Goal: Information Seeking & Learning: Learn about a topic

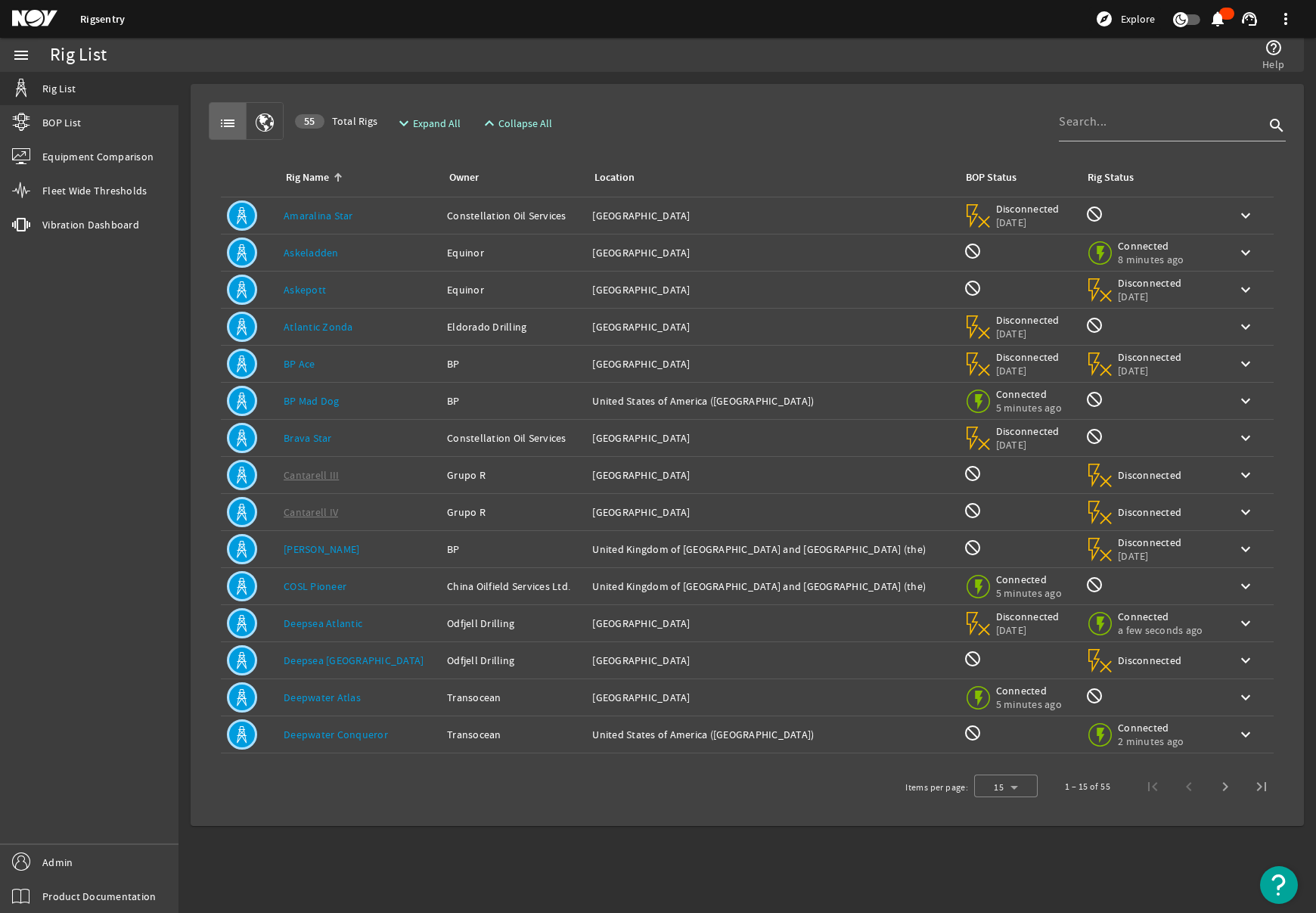
click at [366, 252] on div "Rig Name: Askeladden" at bounding box center [360, 252] width 151 height 15
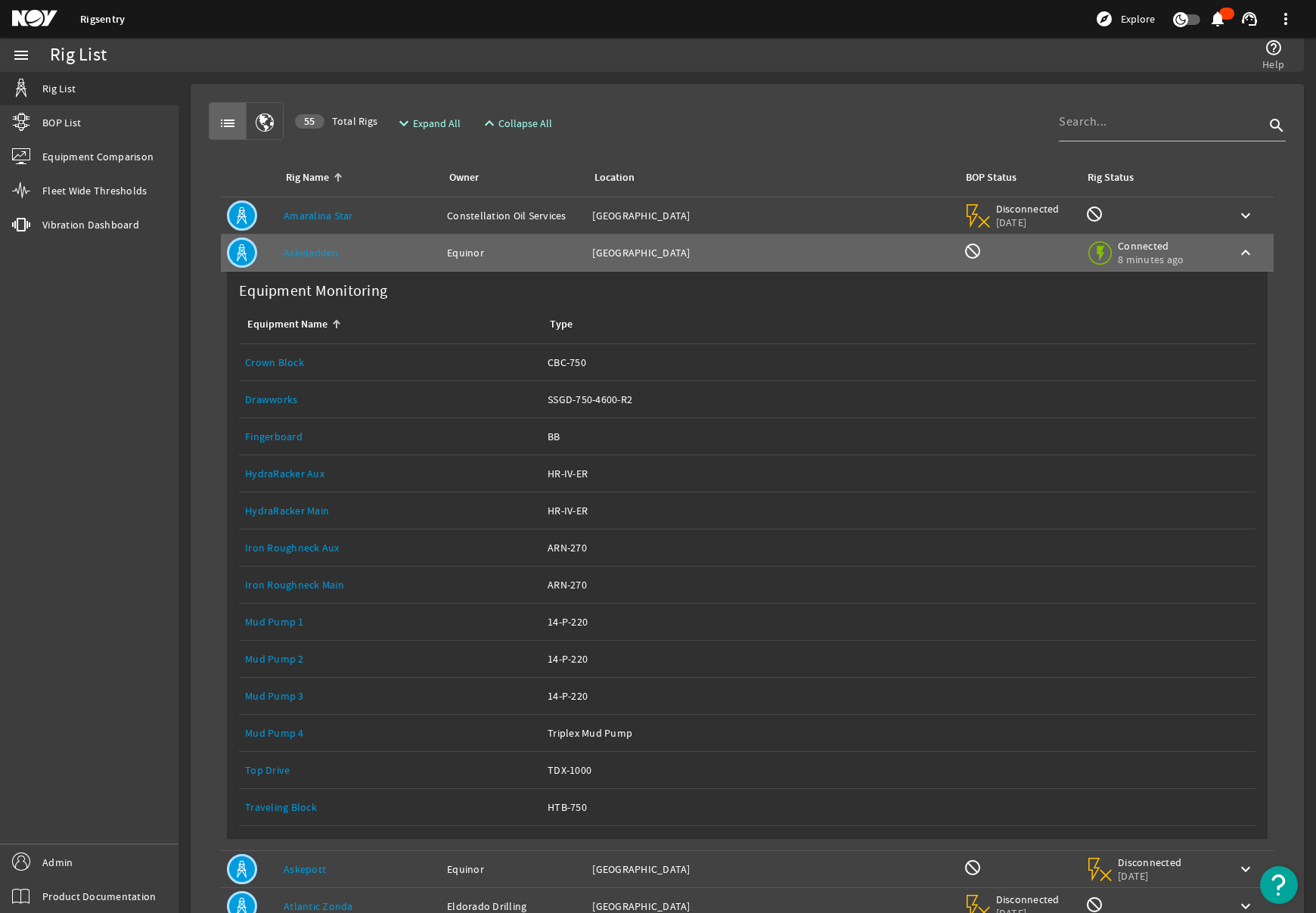
click at [265, 772] on link "Top Drive" at bounding box center [267, 770] width 45 height 13
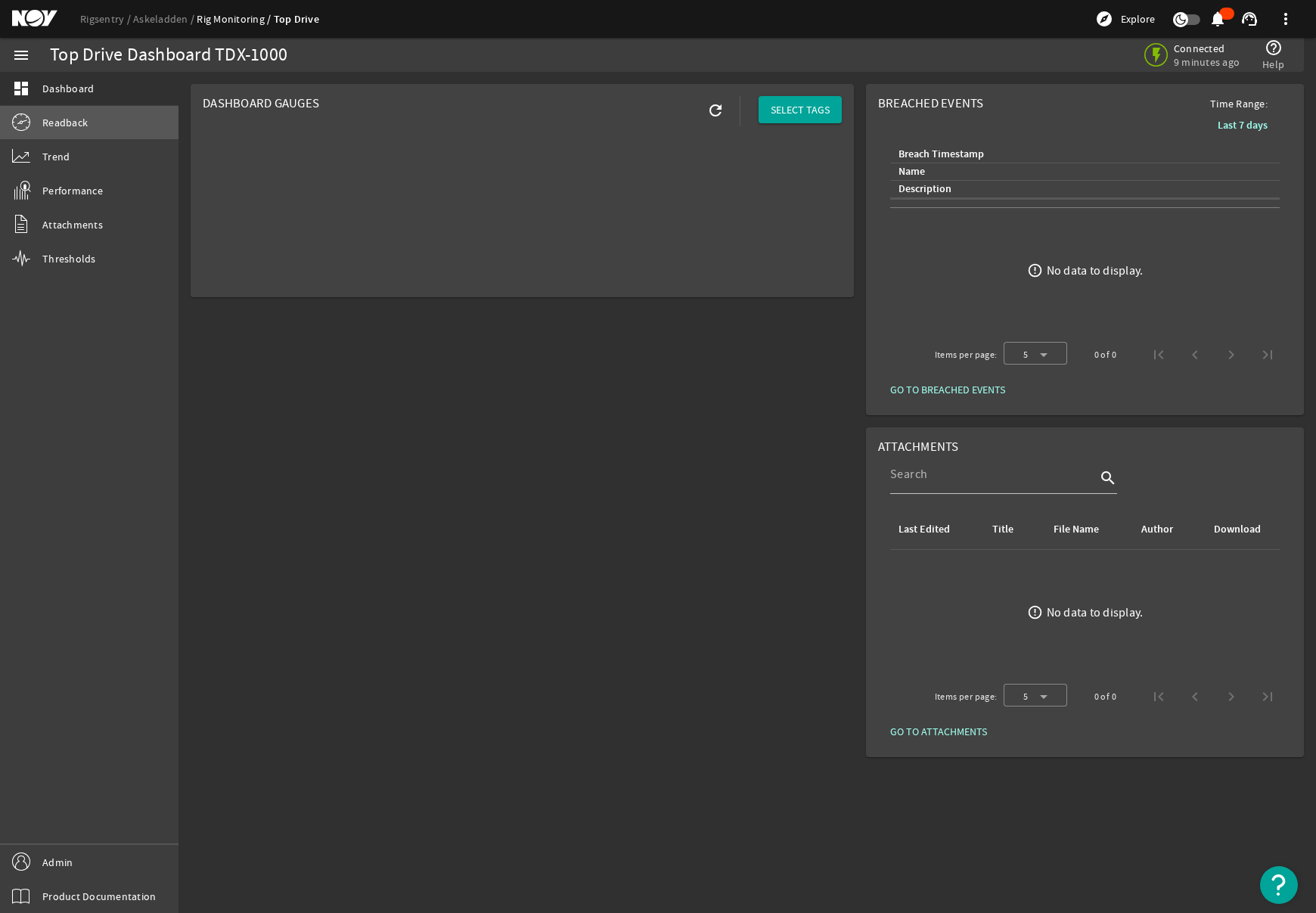
click at [69, 125] on span "Readback" at bounding box center [65, 122] width 46 height 15
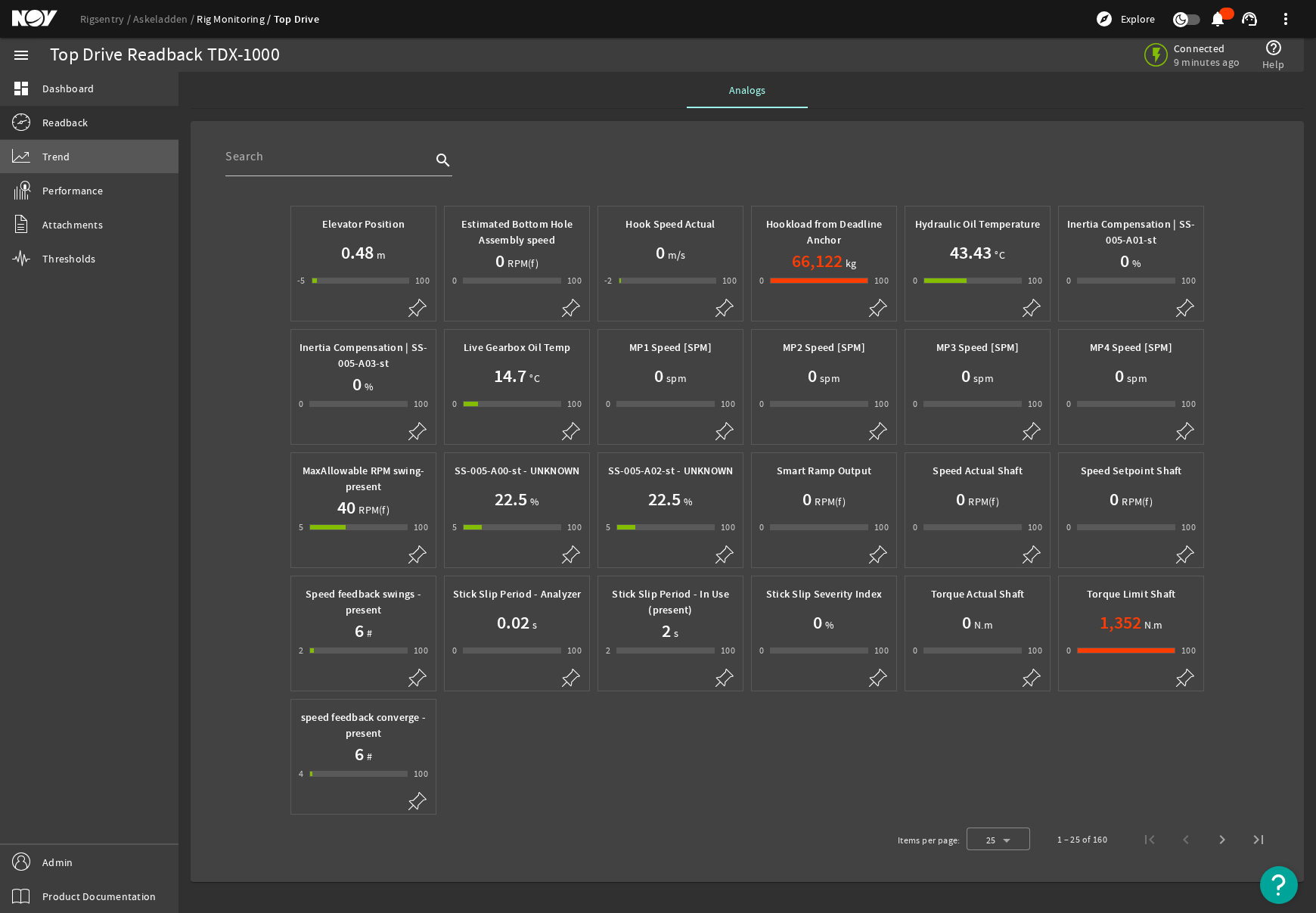
click at [66, 162] on span "Trend" at bounding box center [56, 156] width 28 height 15
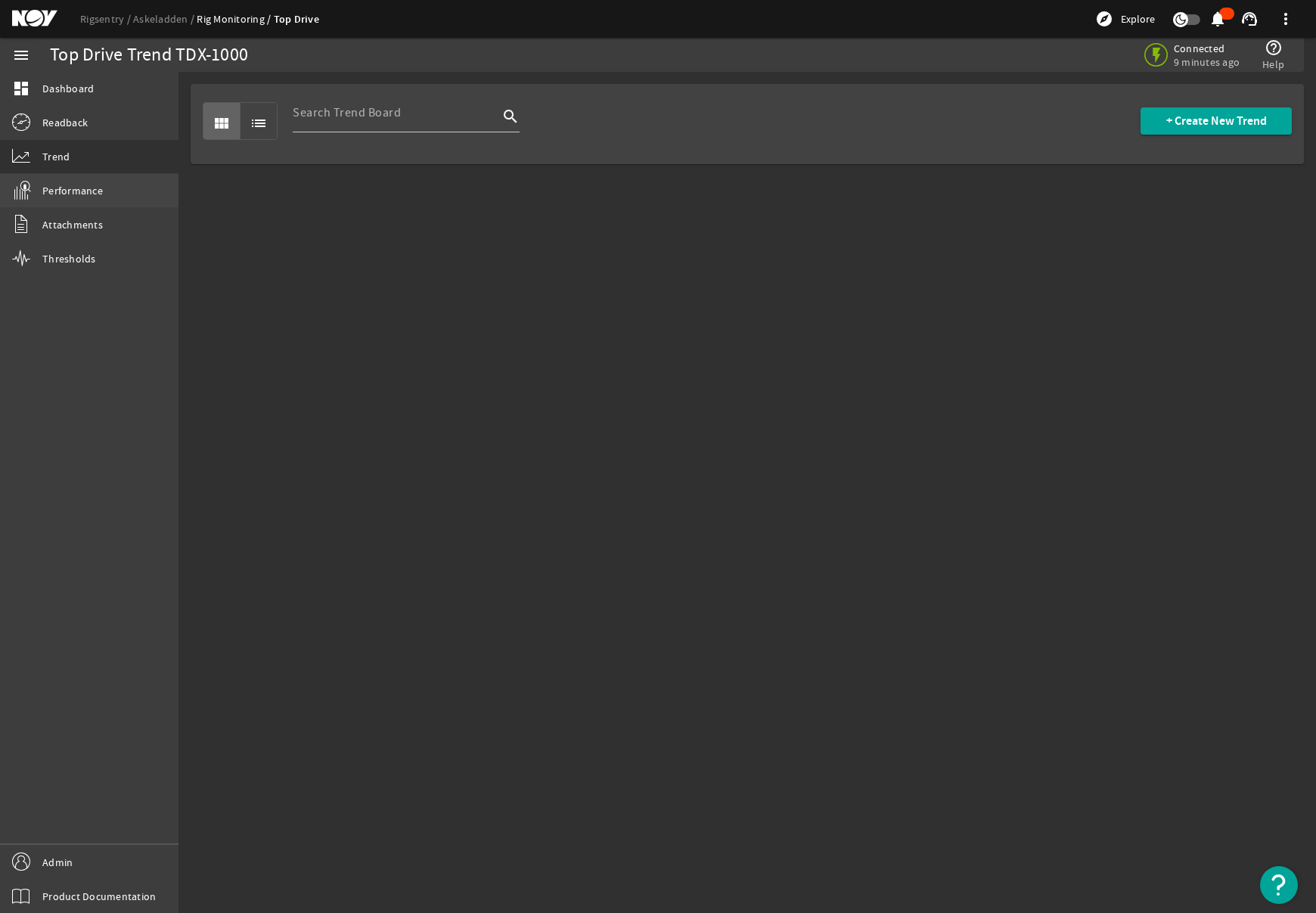
click at [73, 184] on span "Performance" at bounding box center [73, 190] width 61 height 15
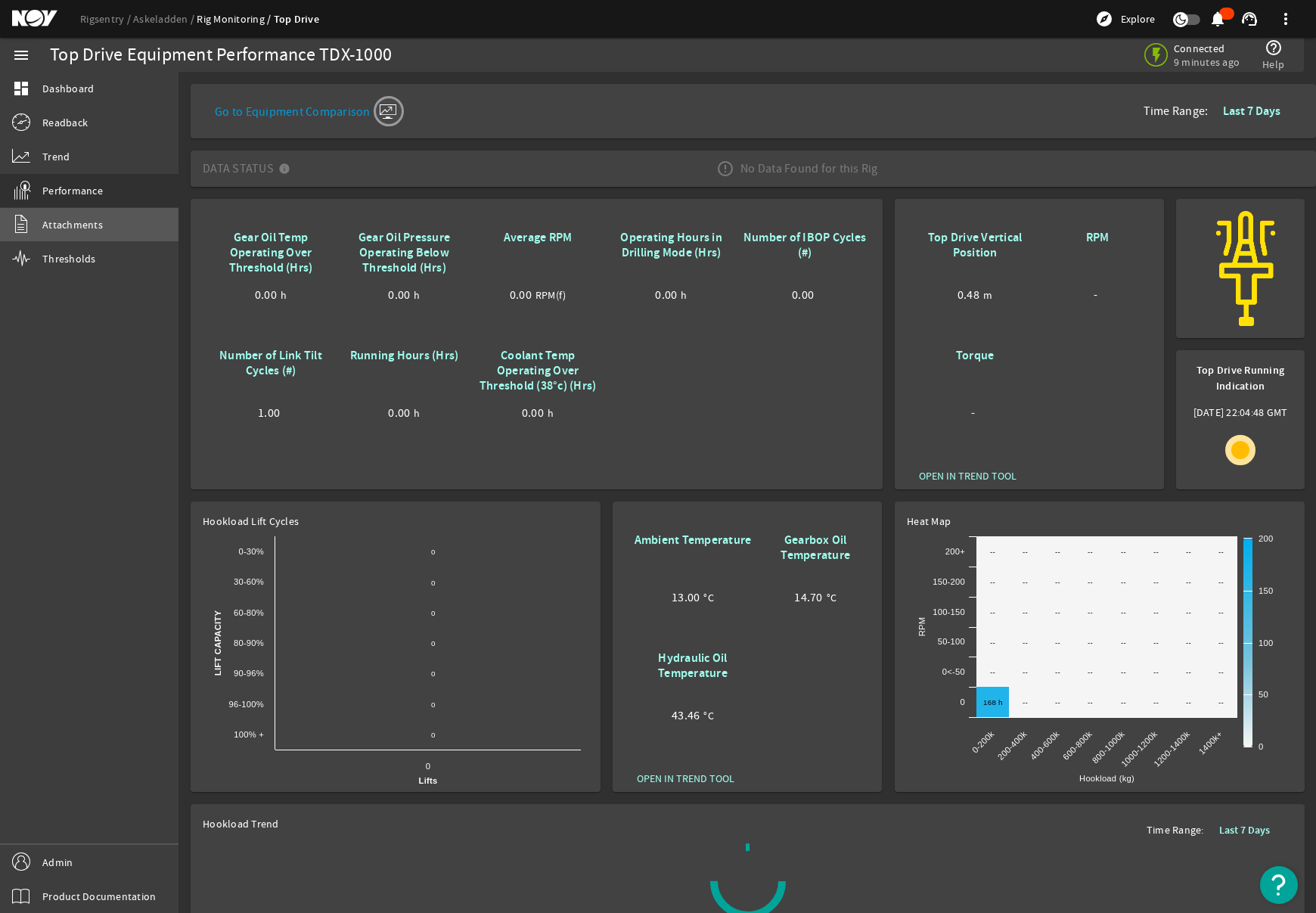
click at [87, 232] on link "Attachments" at bounding box center [89, 225] width 178 height 33
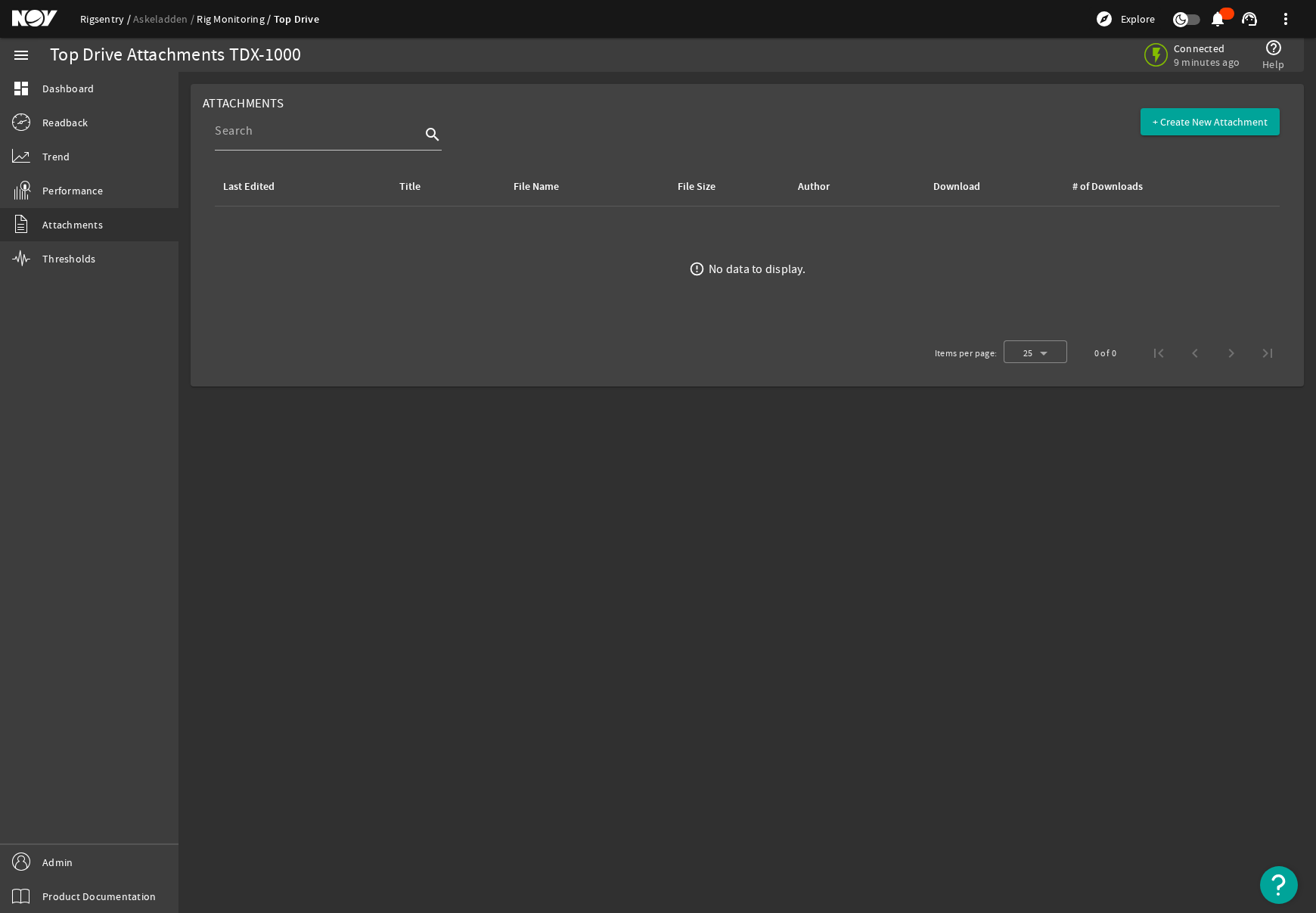
click at [106, 25] on link "Rigsentry" at bounding box center [106, 18] width 53 height 13
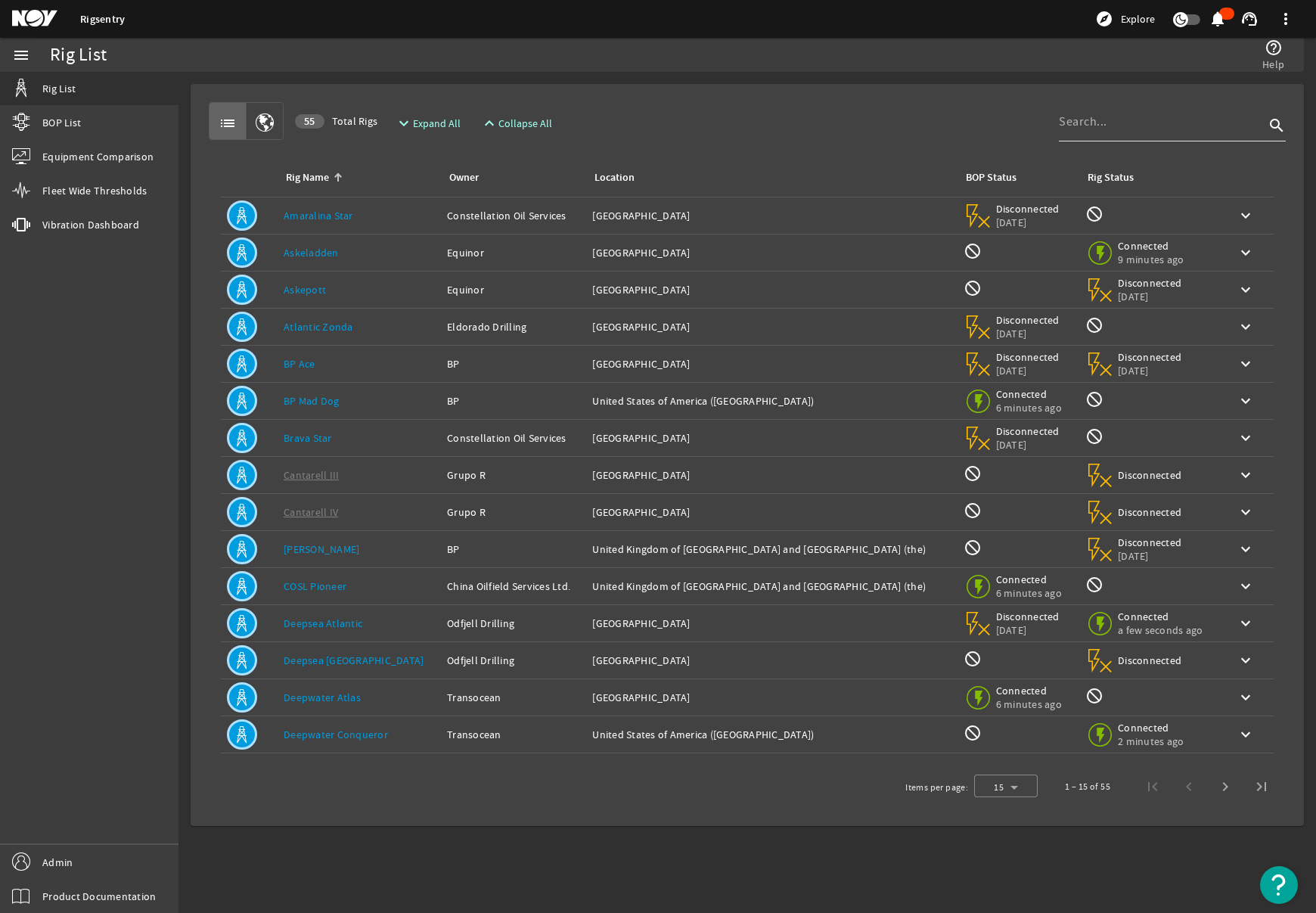
click at [1161, 125] on input at bounding box center [1161, 121] width 206 height 18
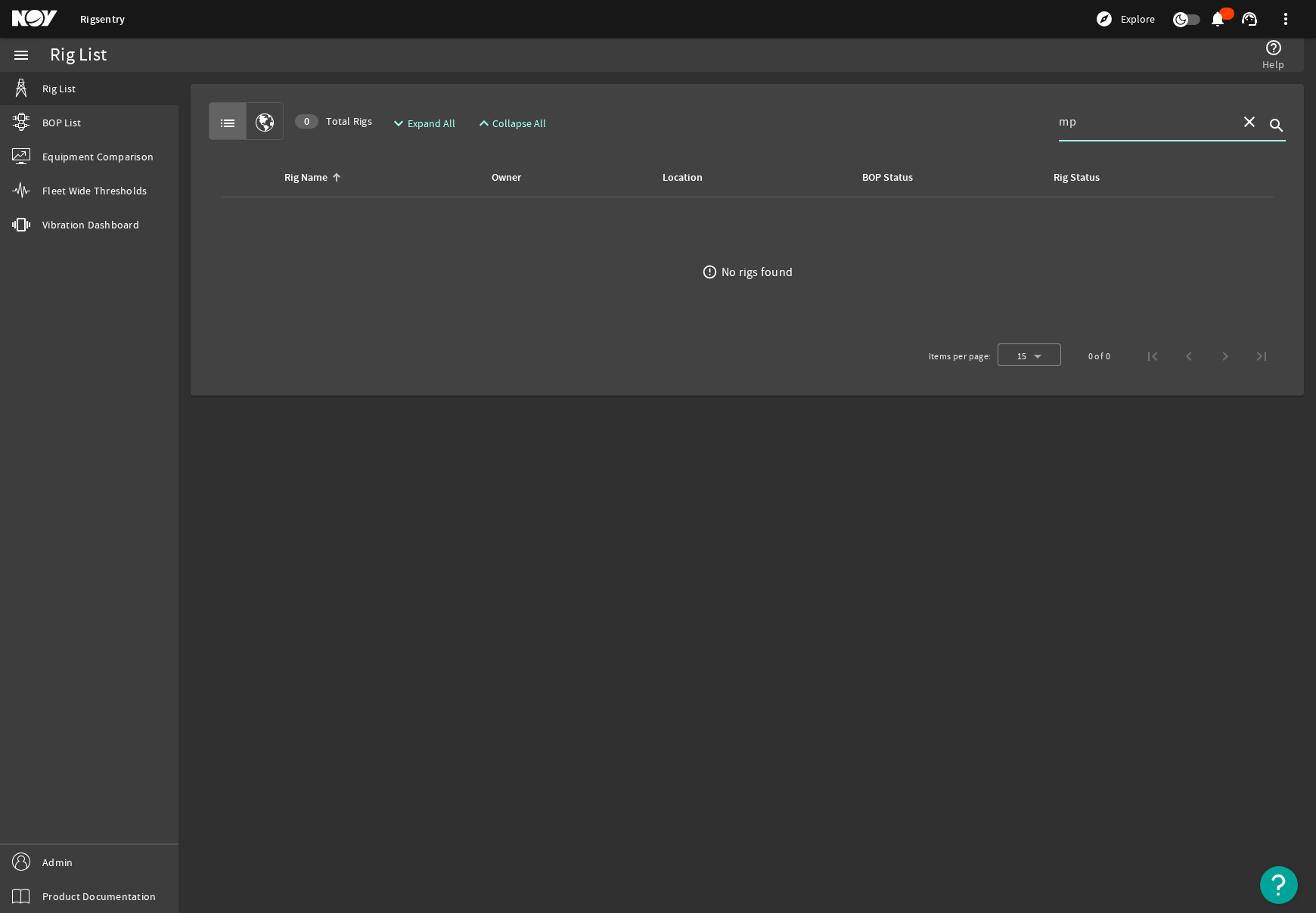
type input "m"
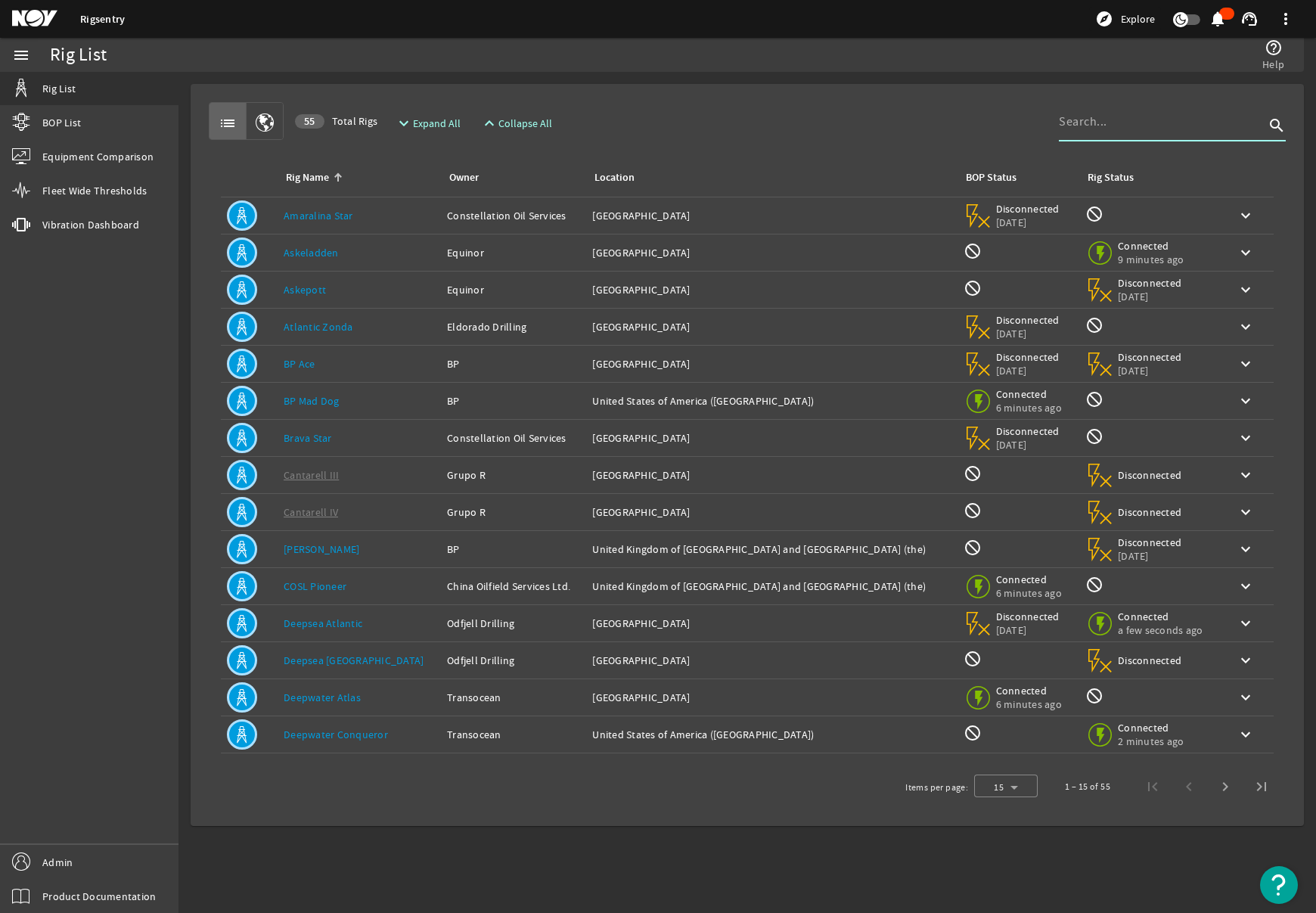
type input "m"
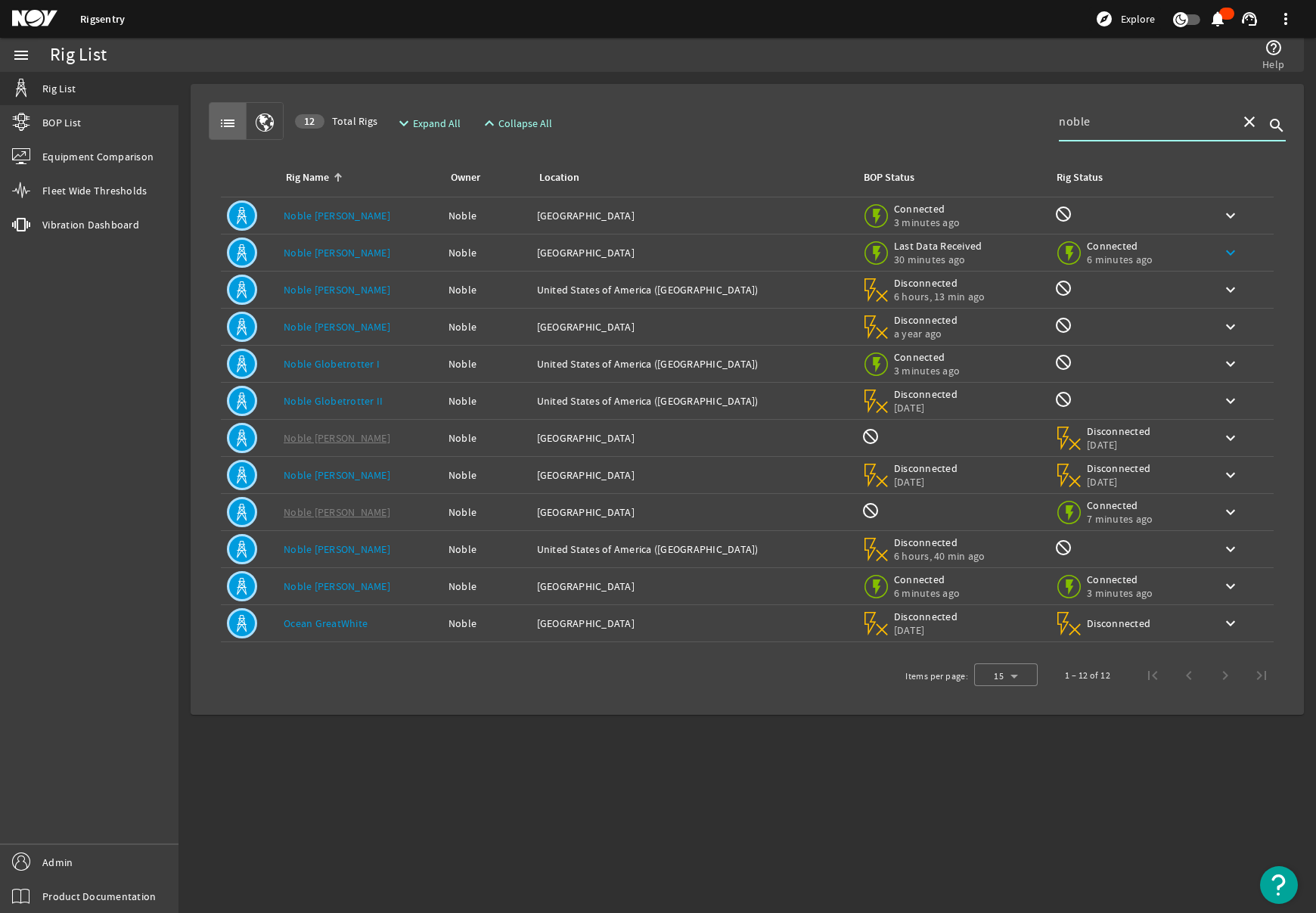
type input "noble"
click at [1222, 249] on mat-icon "keyboard_arrow_down" at bounding box center [1230, 252] width 18 height 18
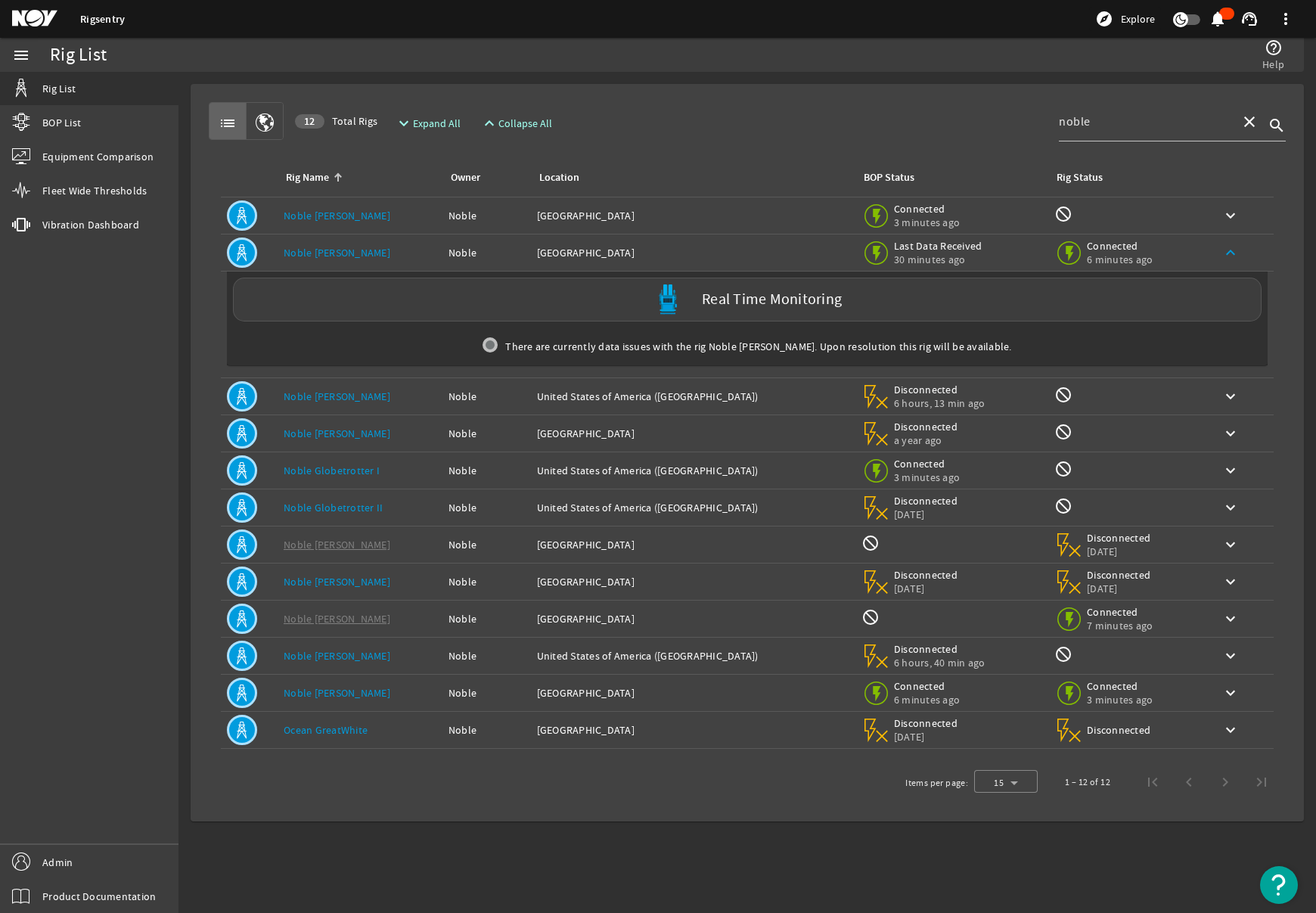
click at [1222, 249] on mat-icon "keyboard_arrow_up" at bounding box center [1230, 252] width 18 height 18
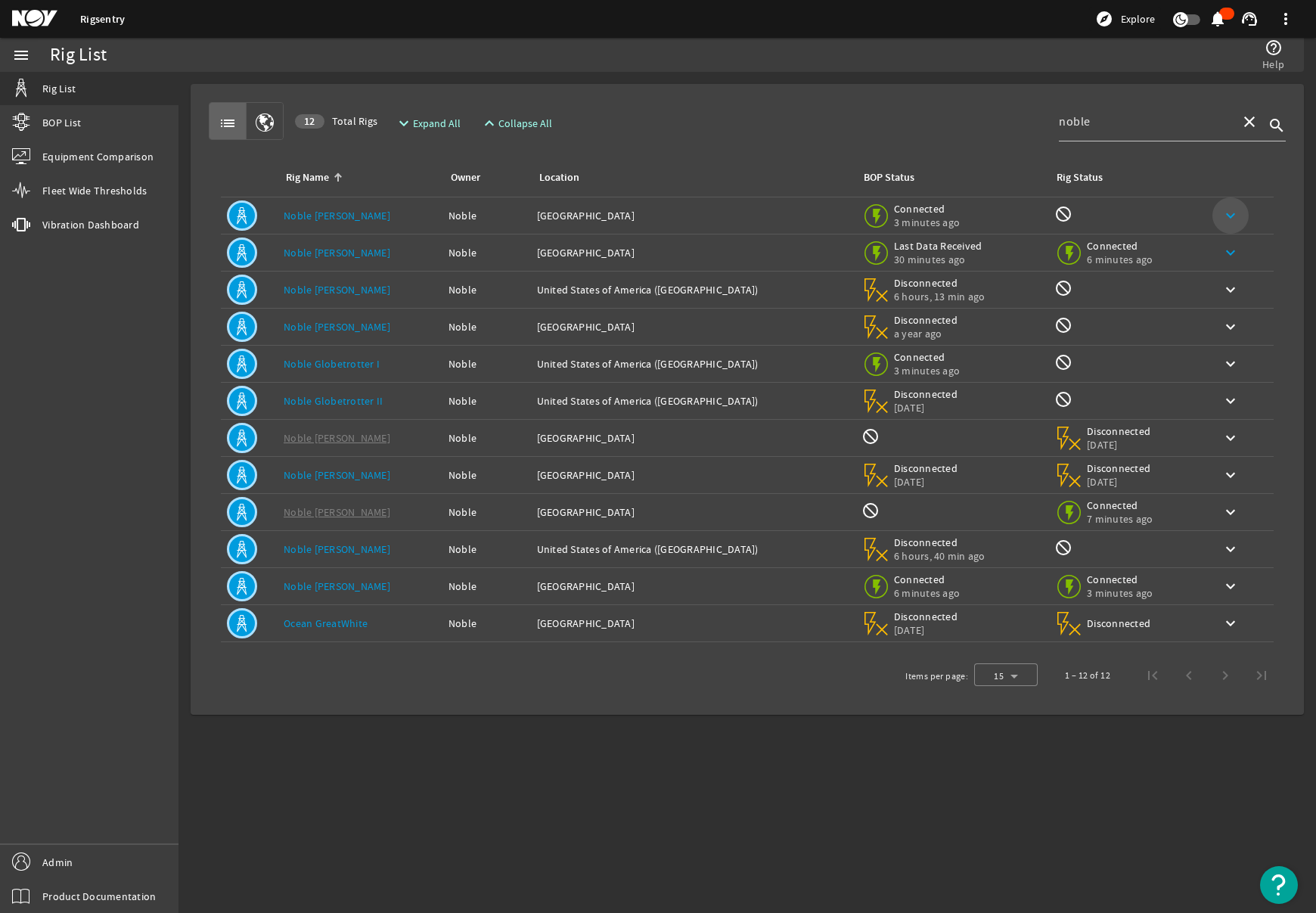
click at [1226, 229] on span at bounding box center [1230, 215] width 36 height 36
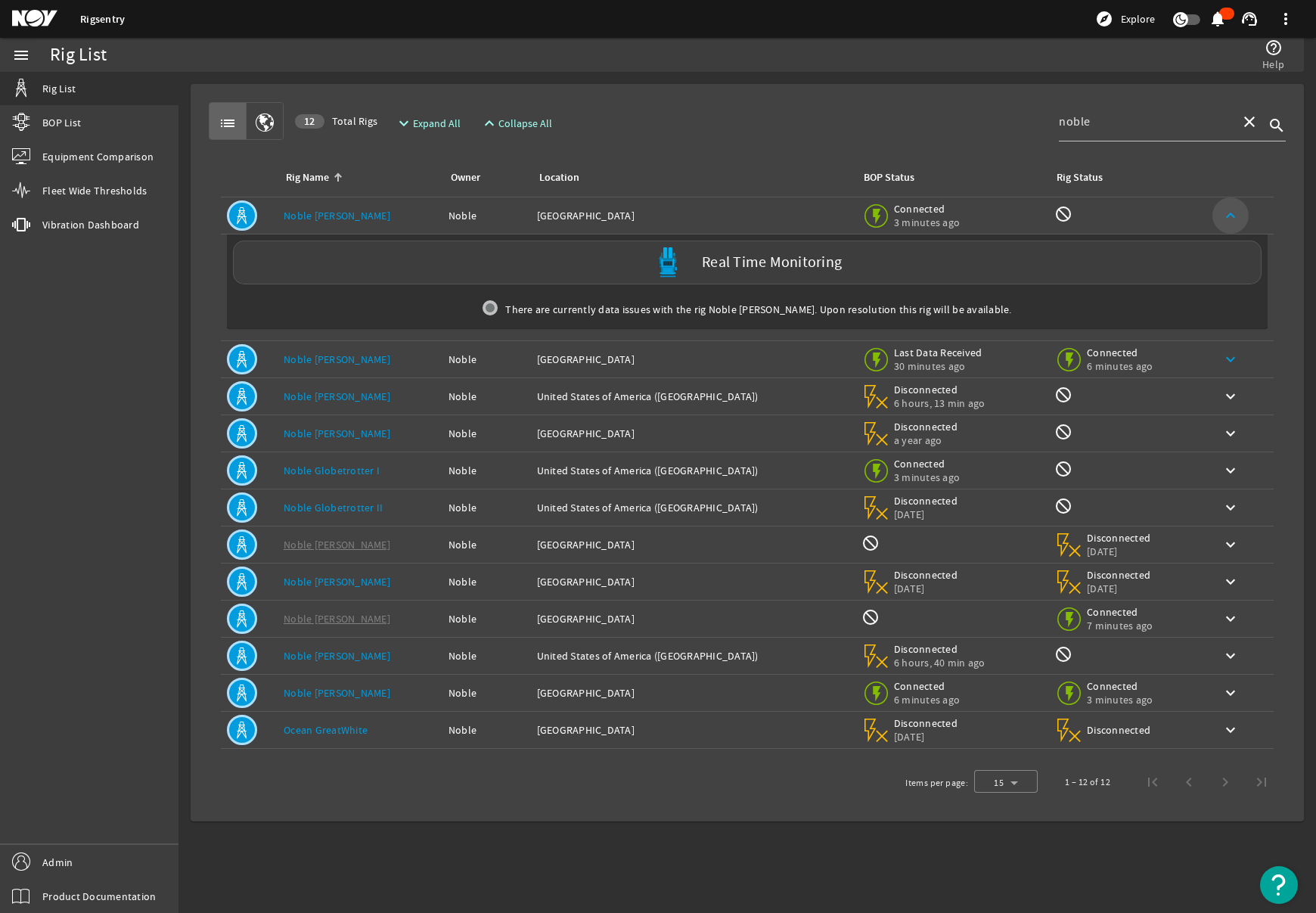
click at [1226, 229] on span at bounding box center [1230, 215] width 36 height 36
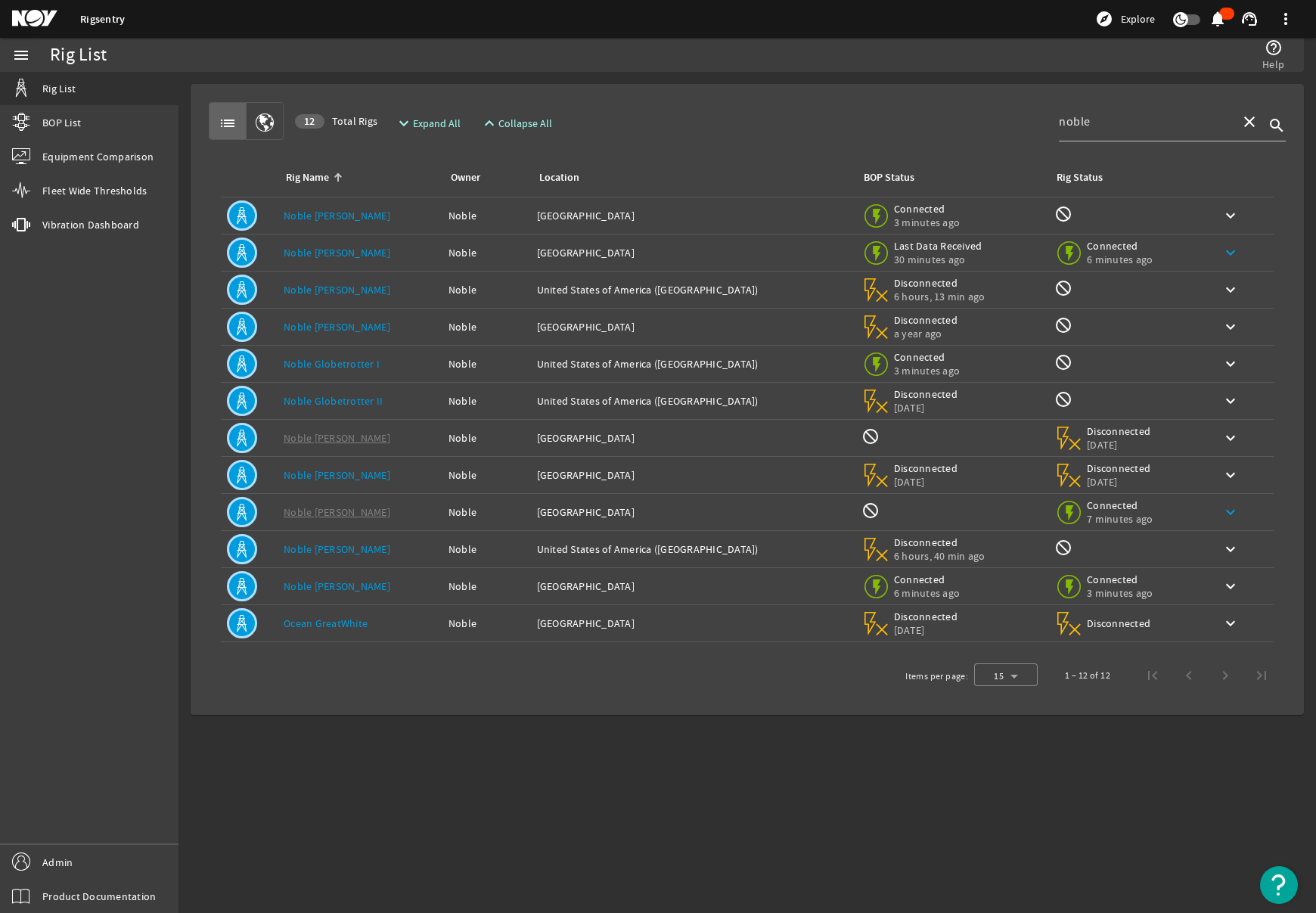
click at [1221, 517] on mat-icon "keyboard_arrow_down" at bounding box center [1230, 512] width 18 height 18
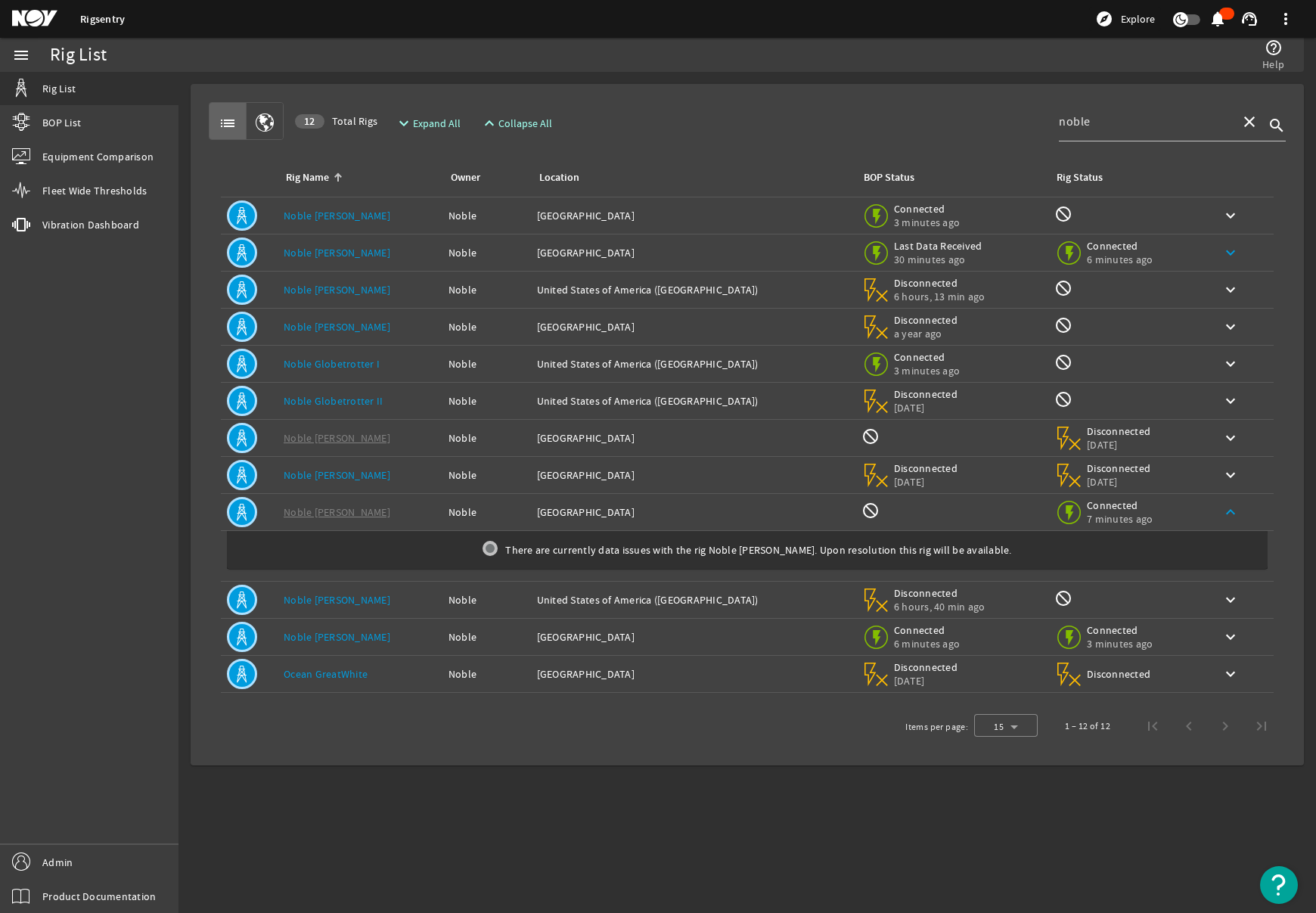
click at [1221, 517] on mat-icon "keyboard_arrow_up" at bounding box center [1230, 512] width 18 height 18
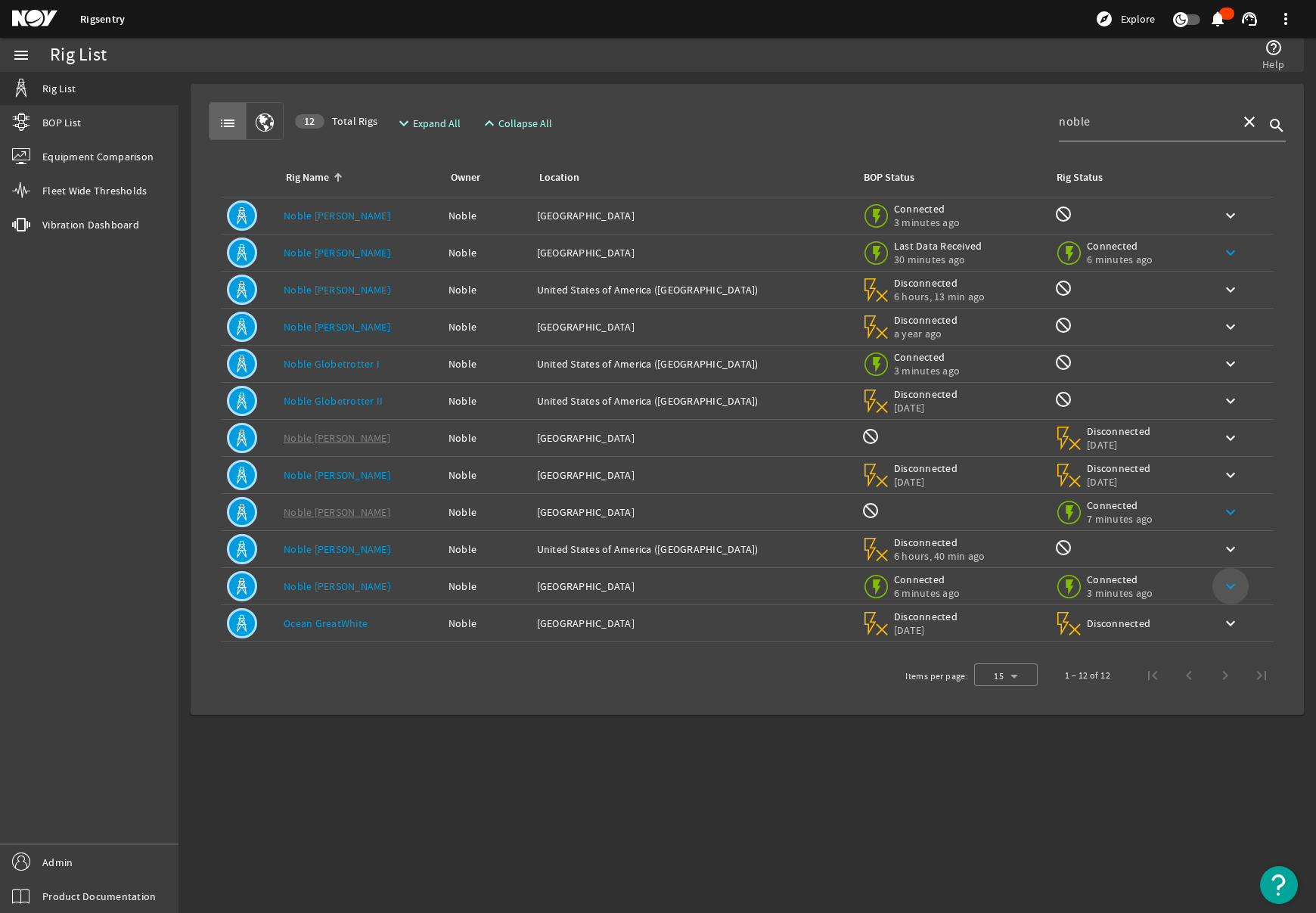
click at [1225, 584] on mat-icon "keyboard_arrow_down" at bounding box center [1230, 586] width 18 height 18
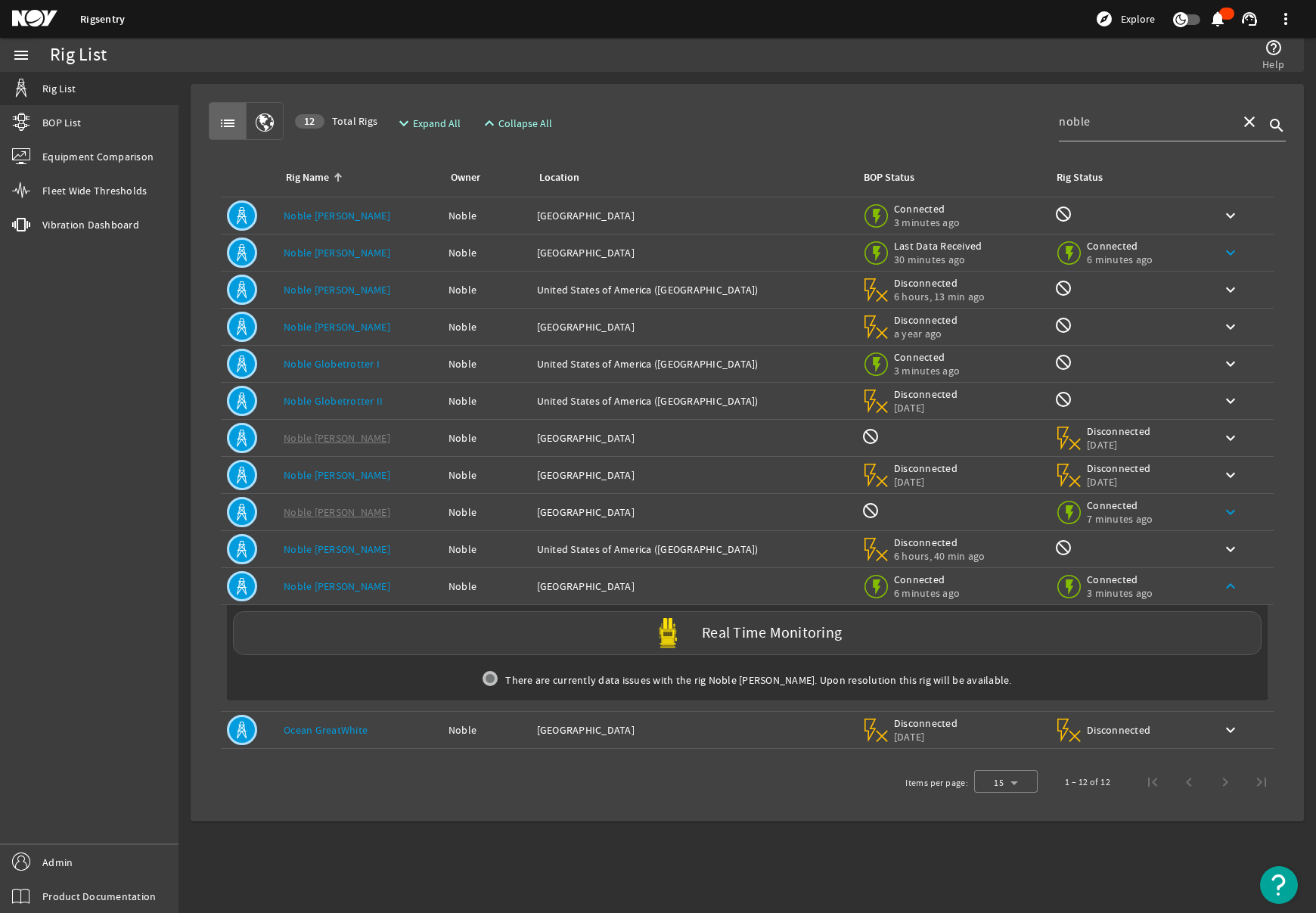
click at [1225, 584] on mat-icon "keyboard_arrow_up" at bounding box center [1230, 586] width 18 height 18
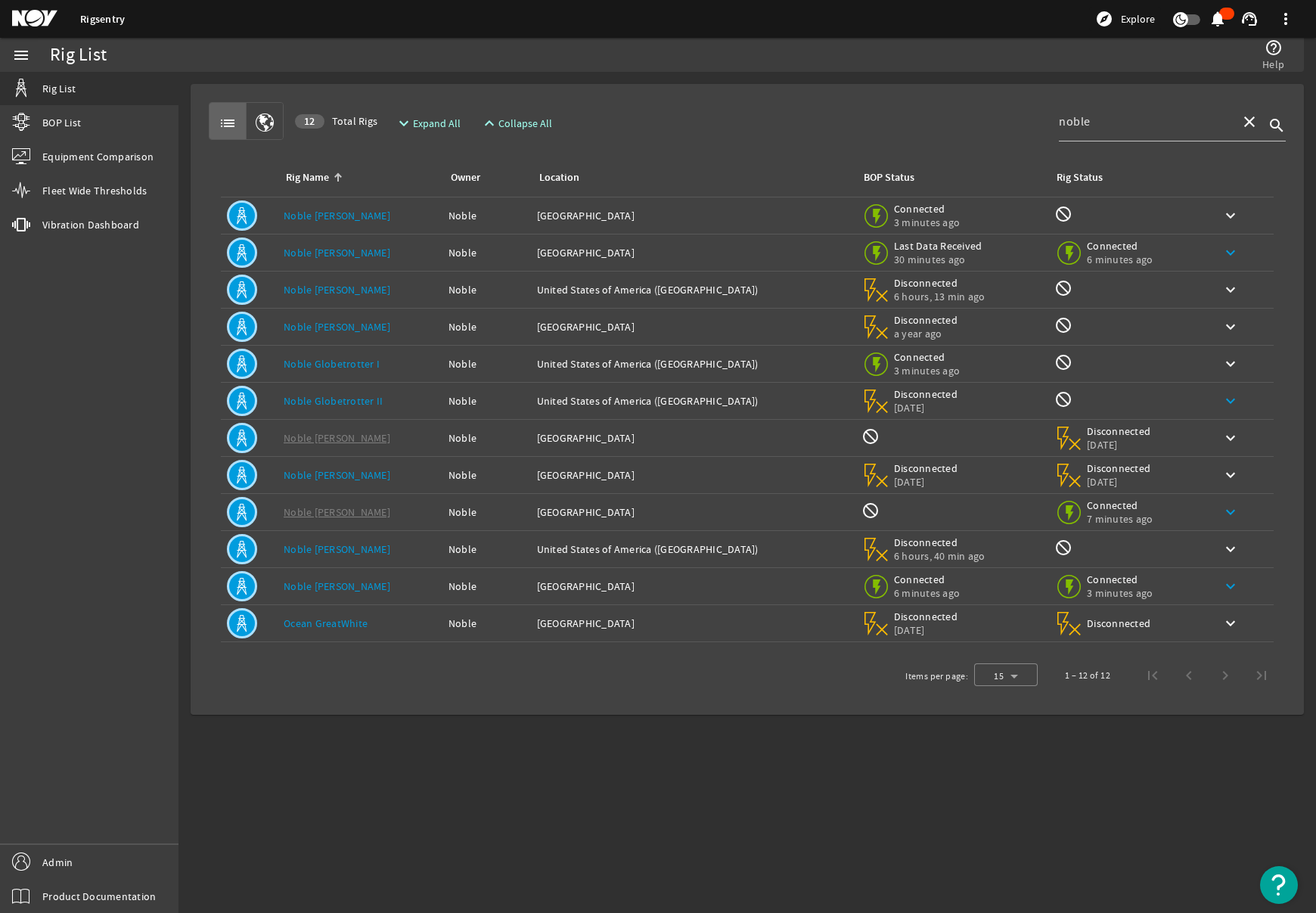
click at [1225, 403] on mat-icon "keyboard_arrow_down" at bounding box center [1230, 401] width 18 height 18
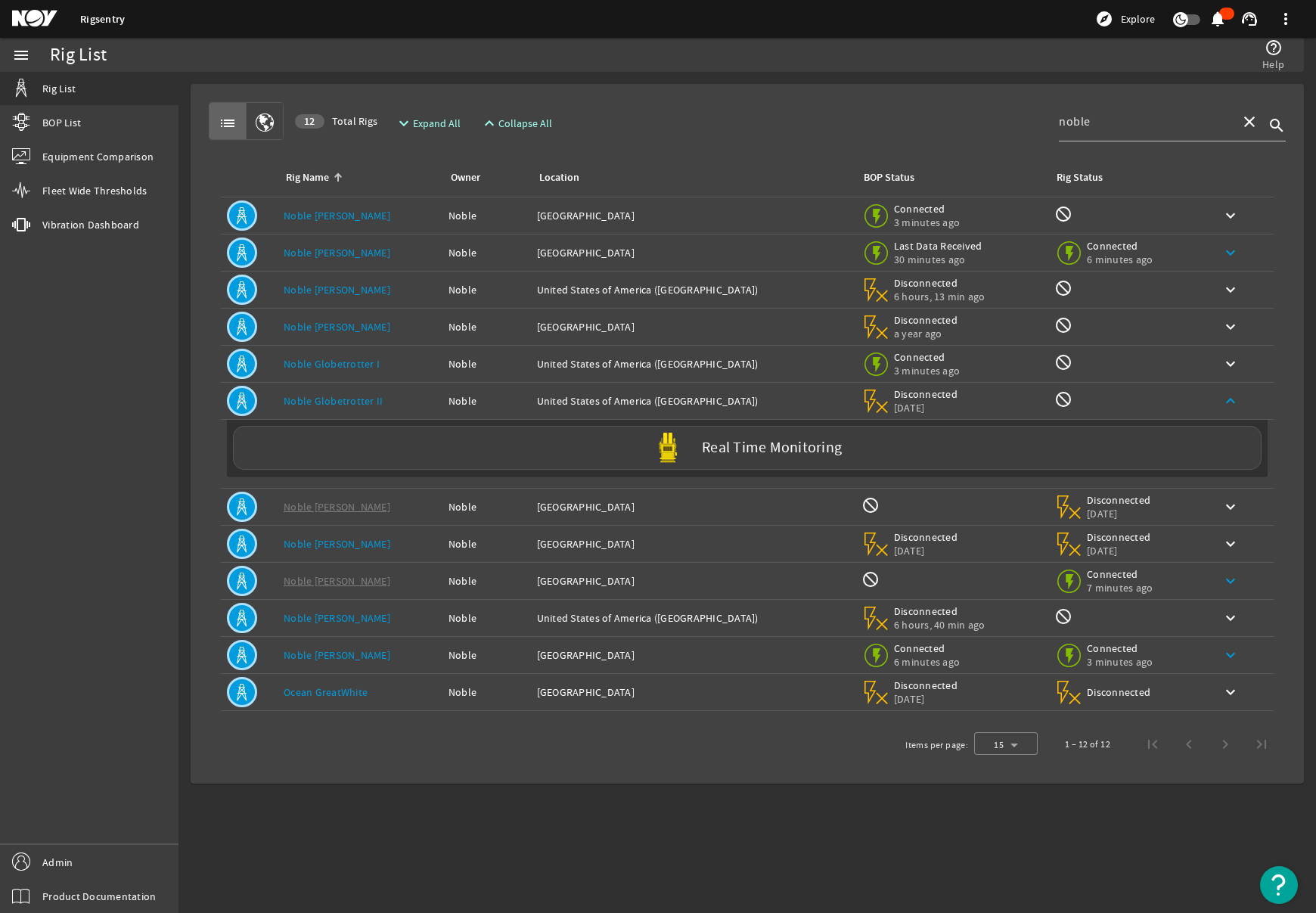
click at [1225, 403] on mat-icon "keyboard_arrow_up" at bounding box center [1230, 401] width 18 height 18
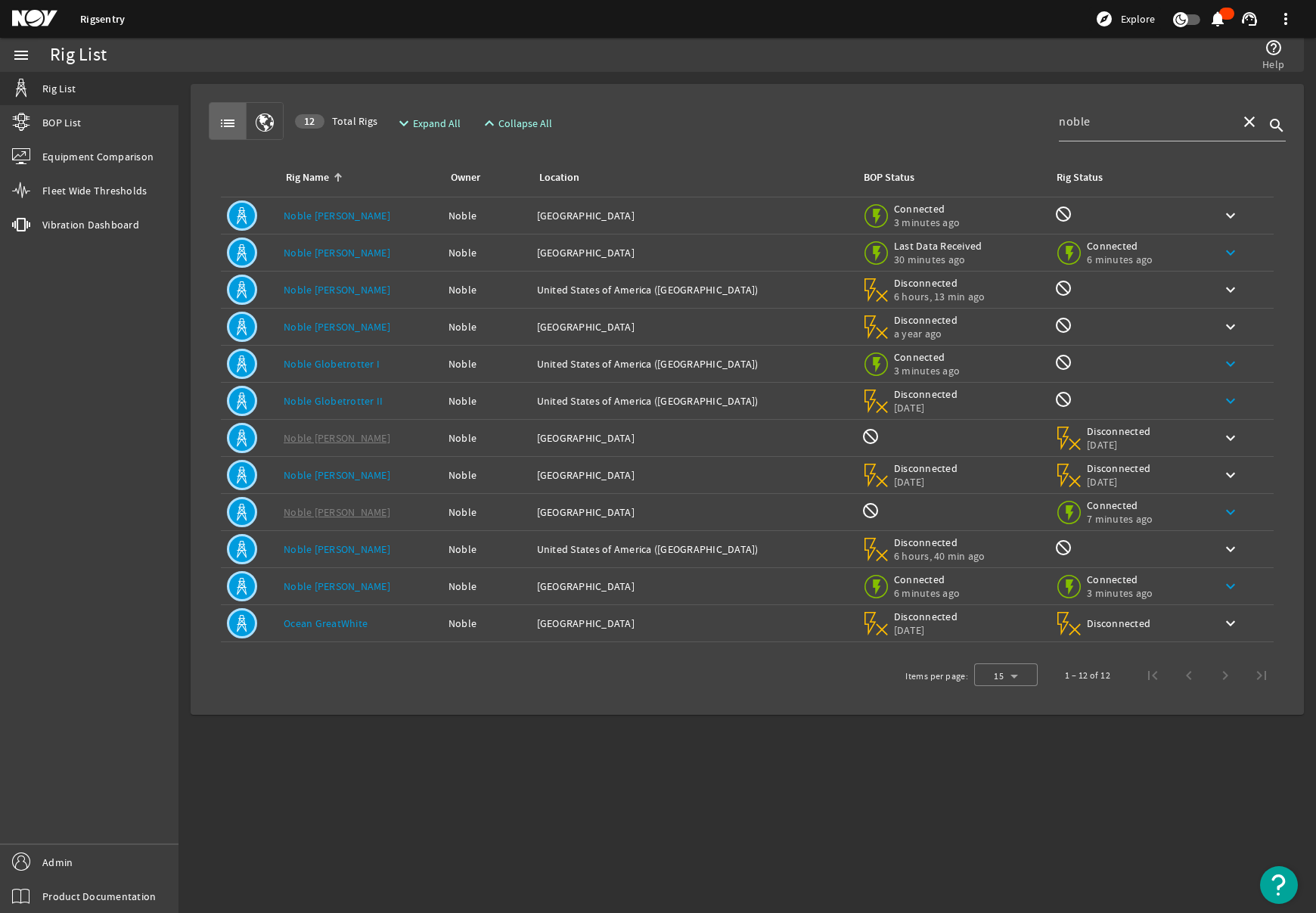
click at [1222, 375] on span at bounding box center [1230, 363] width 36 height 36
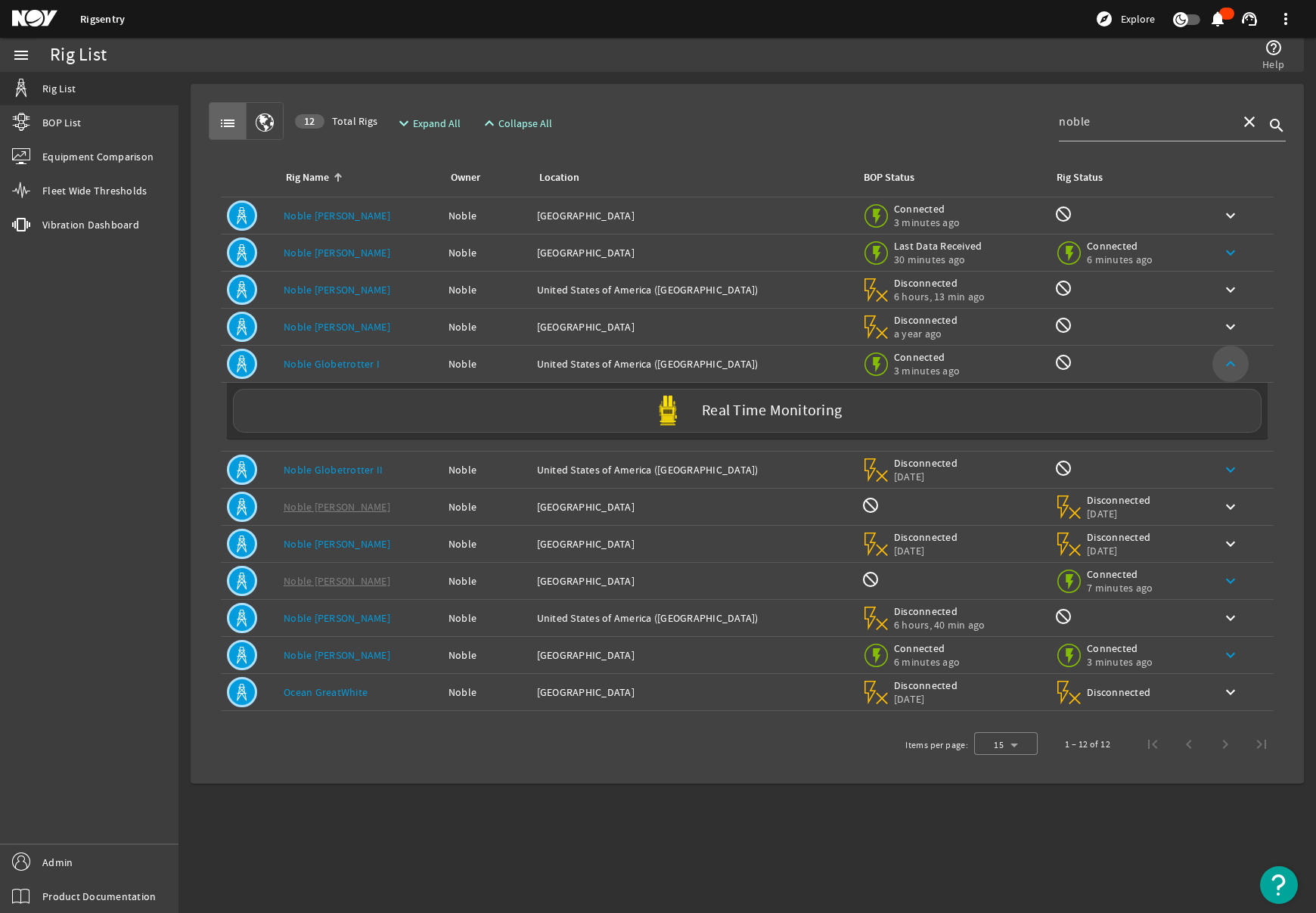
click at [1222, 375] on span at bounding box center [1230, 363] width 36 height 36
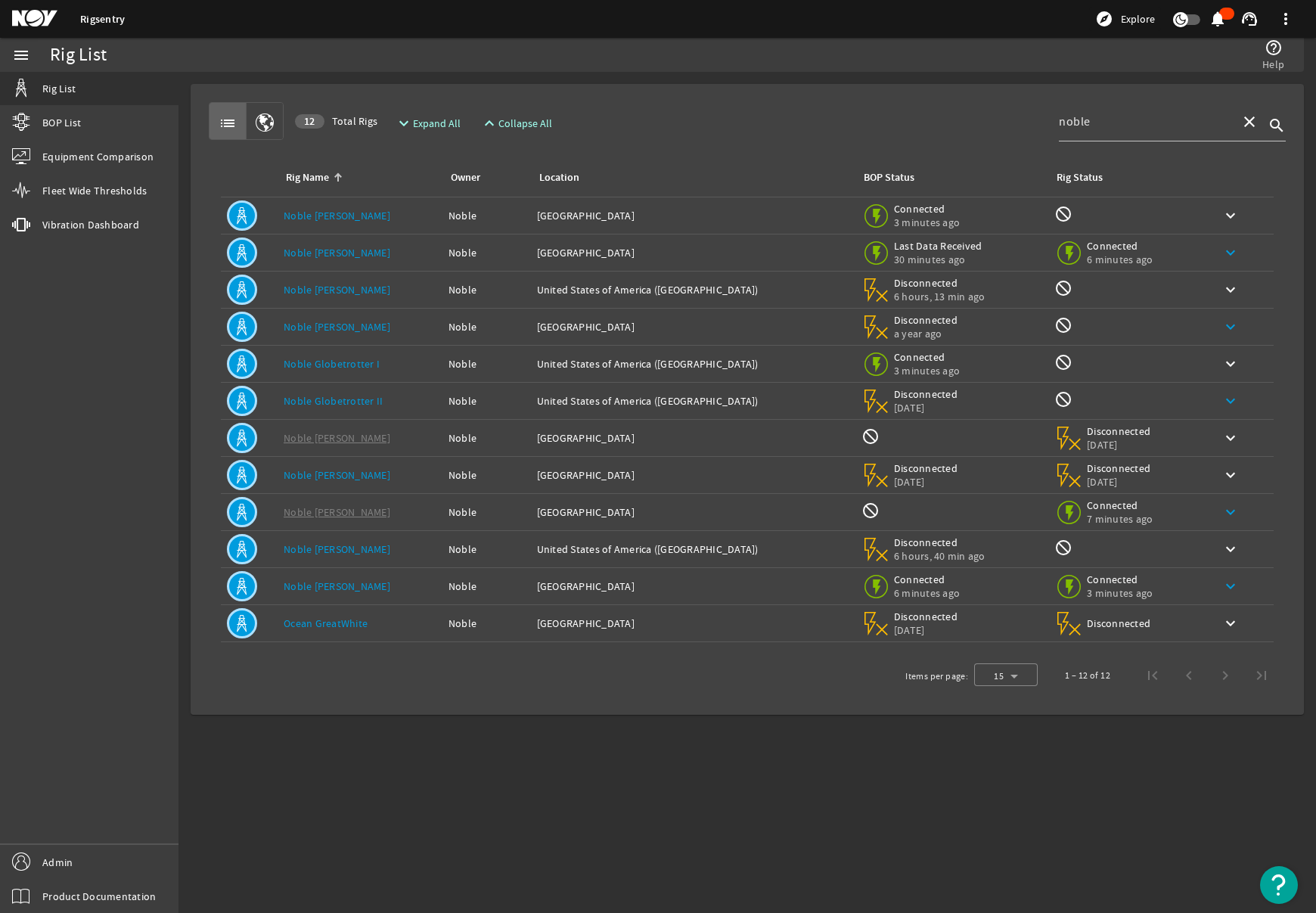
click at [1221, 332] on mat-icon "keyboard_arrow_down" at bounding box center [1230, 326] width 18 height 18
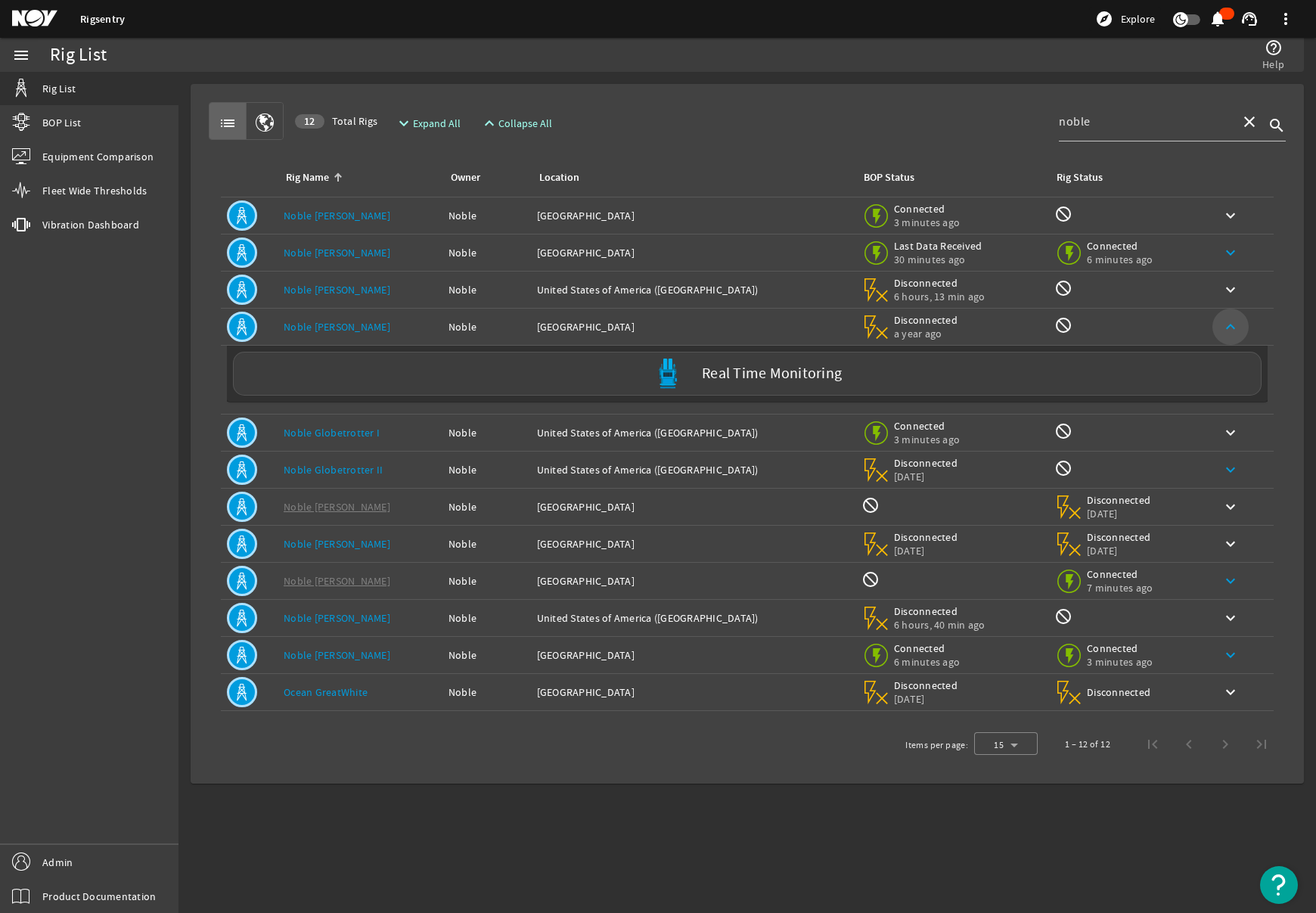
click at [1221, 332] on mat-icon "keyboard_arrow_up" at bounding box center [1230, 326] width 18 height 18
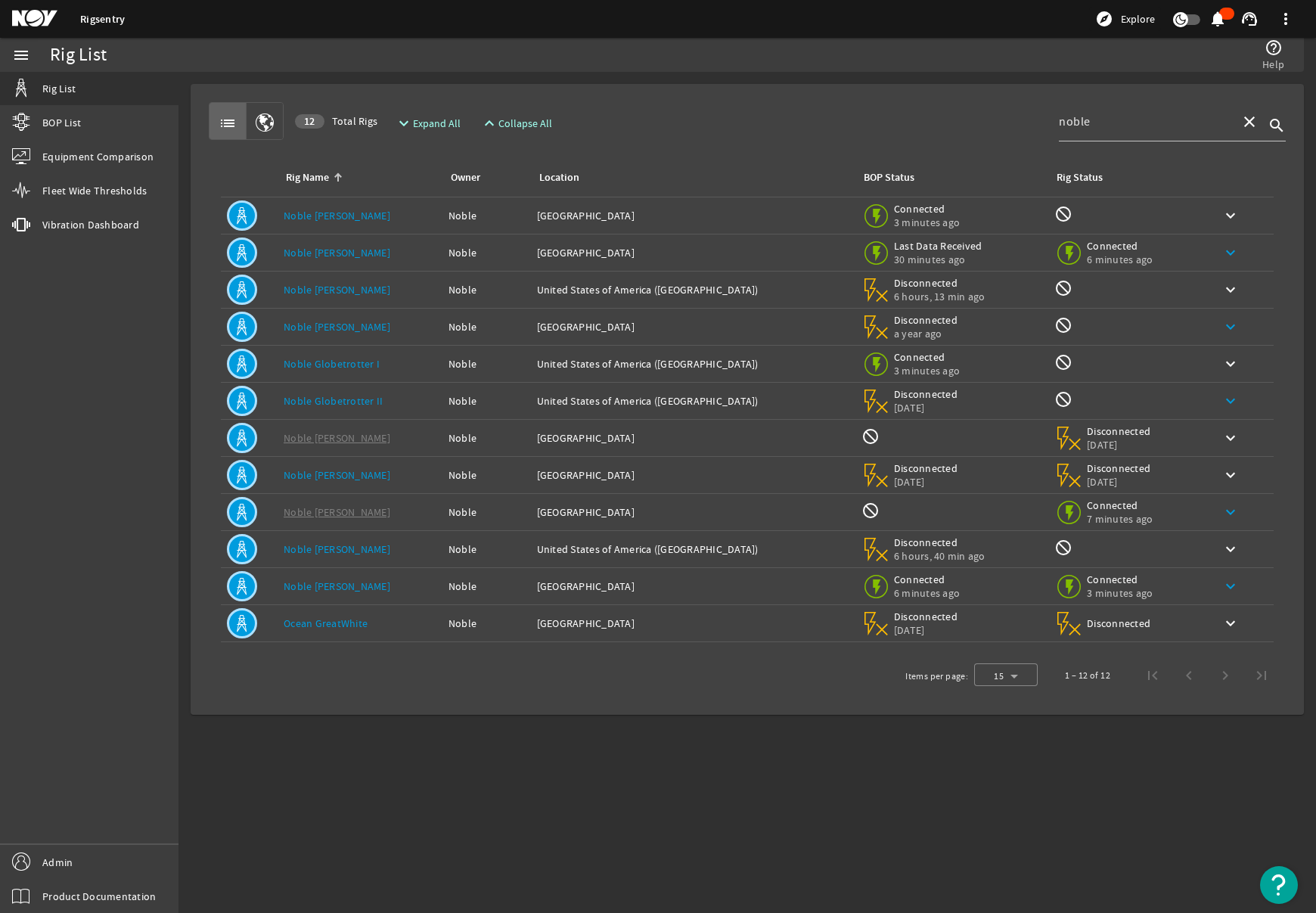
click at [730, 216] on div "Location: [GEOGRAPHIC_DATA]" at bounding box center [693, 215] width 312 height 15
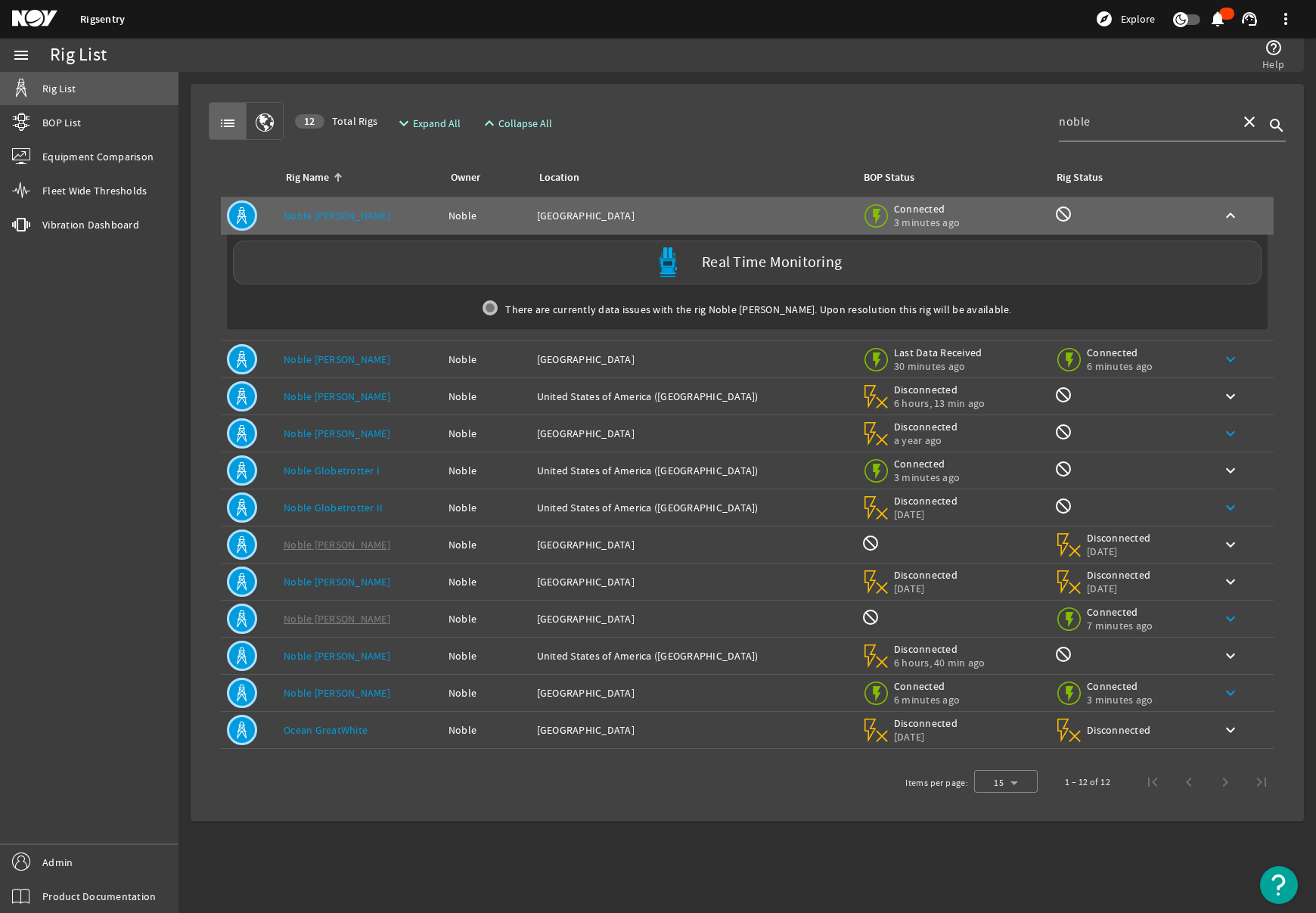
click at [68, 96] on link "Rig List" at bounding box center [89, 88] width 178 height 33
click at [55, 88] on span "Rig List" at bounding box center [59, 88] width 33 height 15
click at [1254, 117] on mat-icon "close" at bounding box center [1249, 121] width 18 height 18
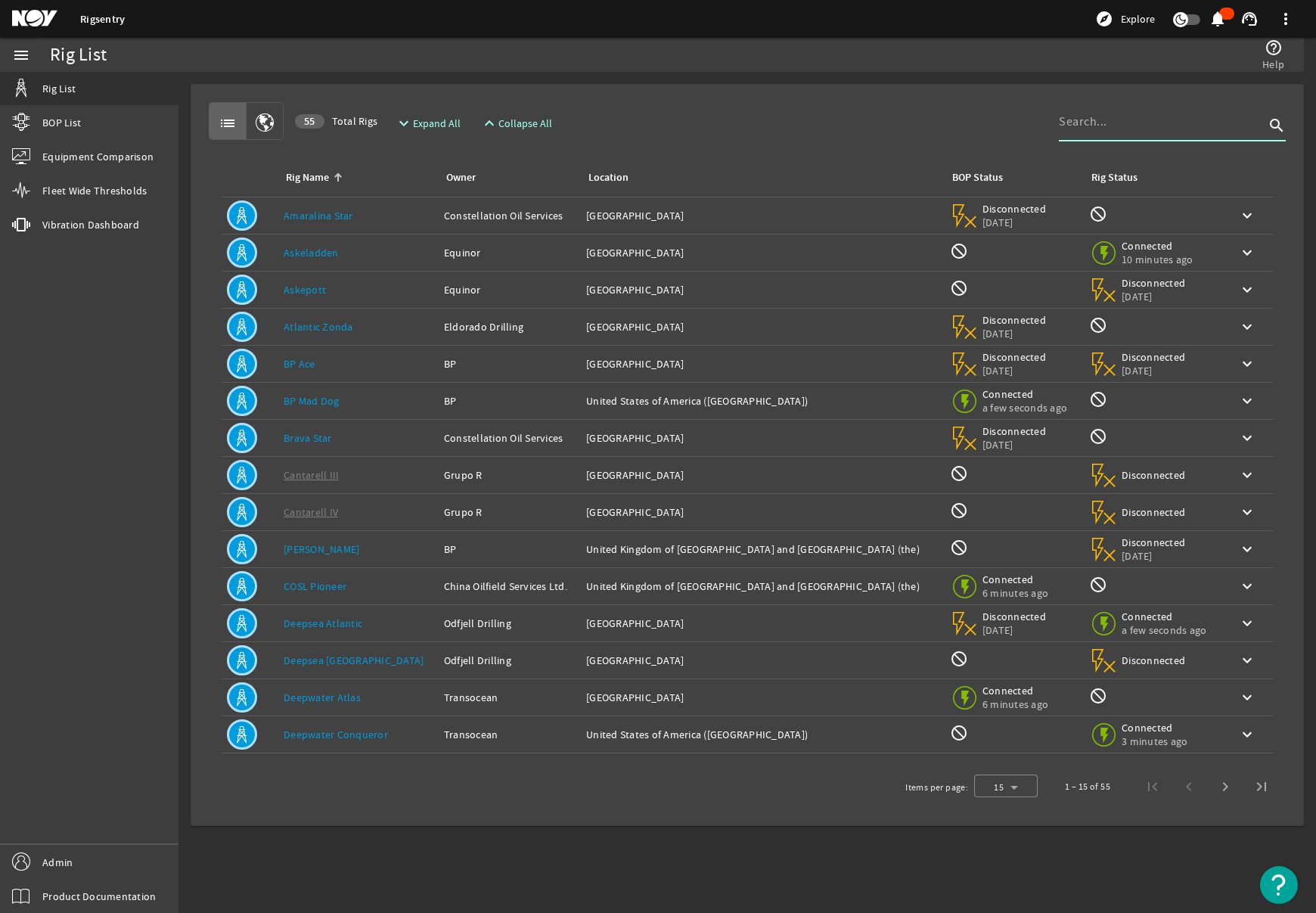
click at [308, 255] on link "Askeladden" at bounding box center [311, 252] width 55 height 13
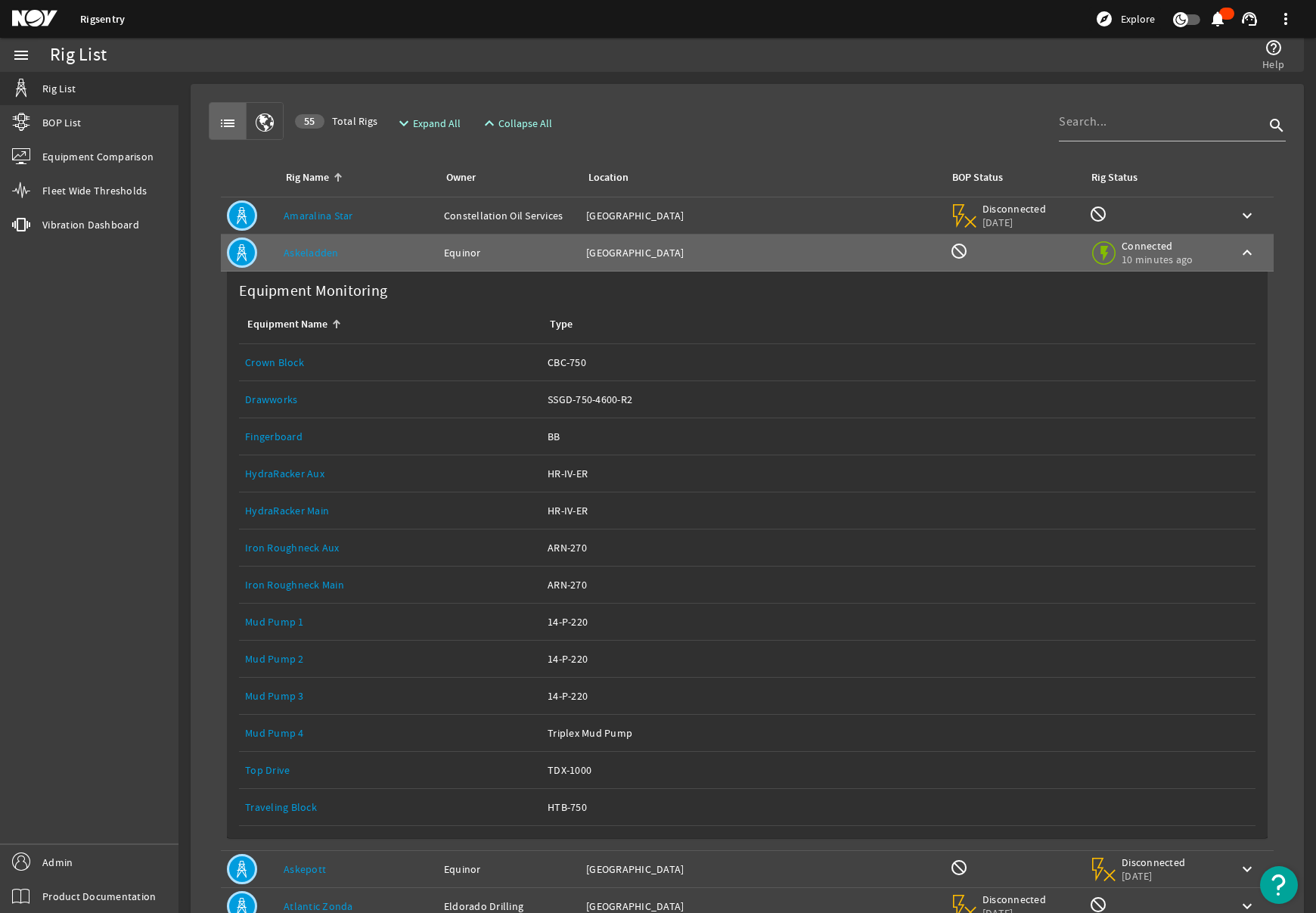
click at [263, 766] on link "Top Drive" at bounding box center [267, 770] width 45 height 13
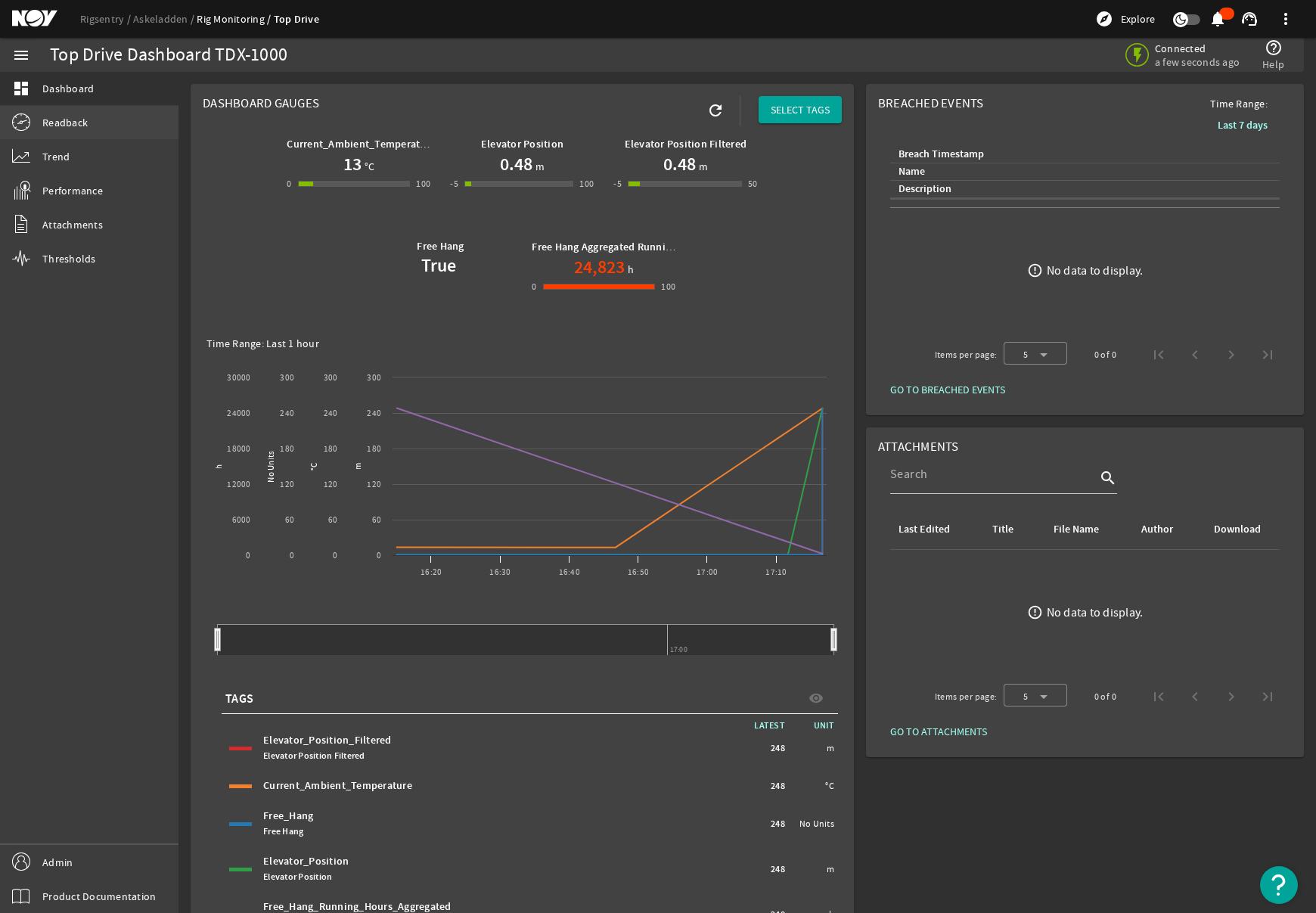
click at [49, 132] on link "Readback" at bounding box center [89, 122] width 178 height 33
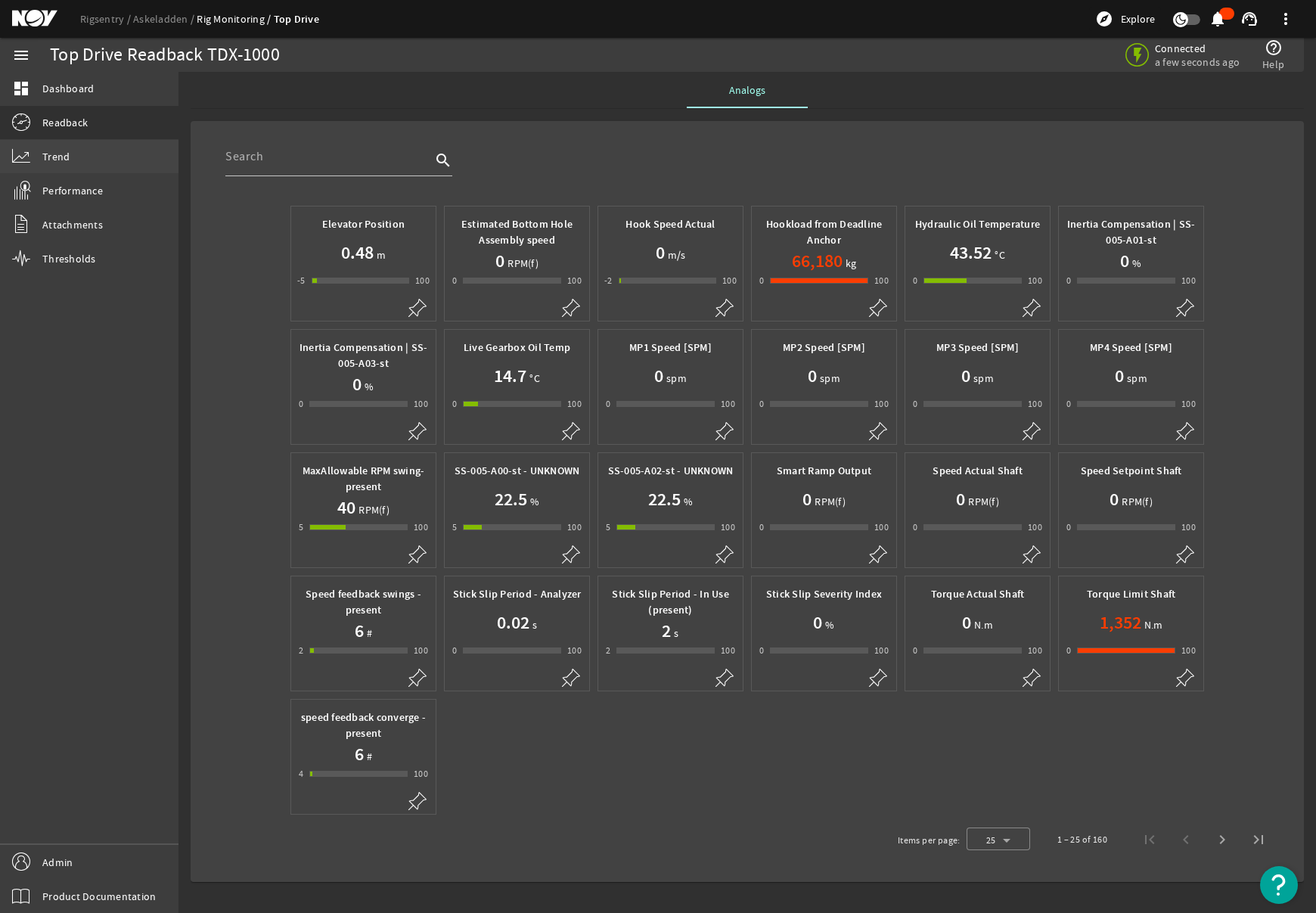
click at [54, 164] on link "Trend" at bounding box center [89, 156] width 178 height 33
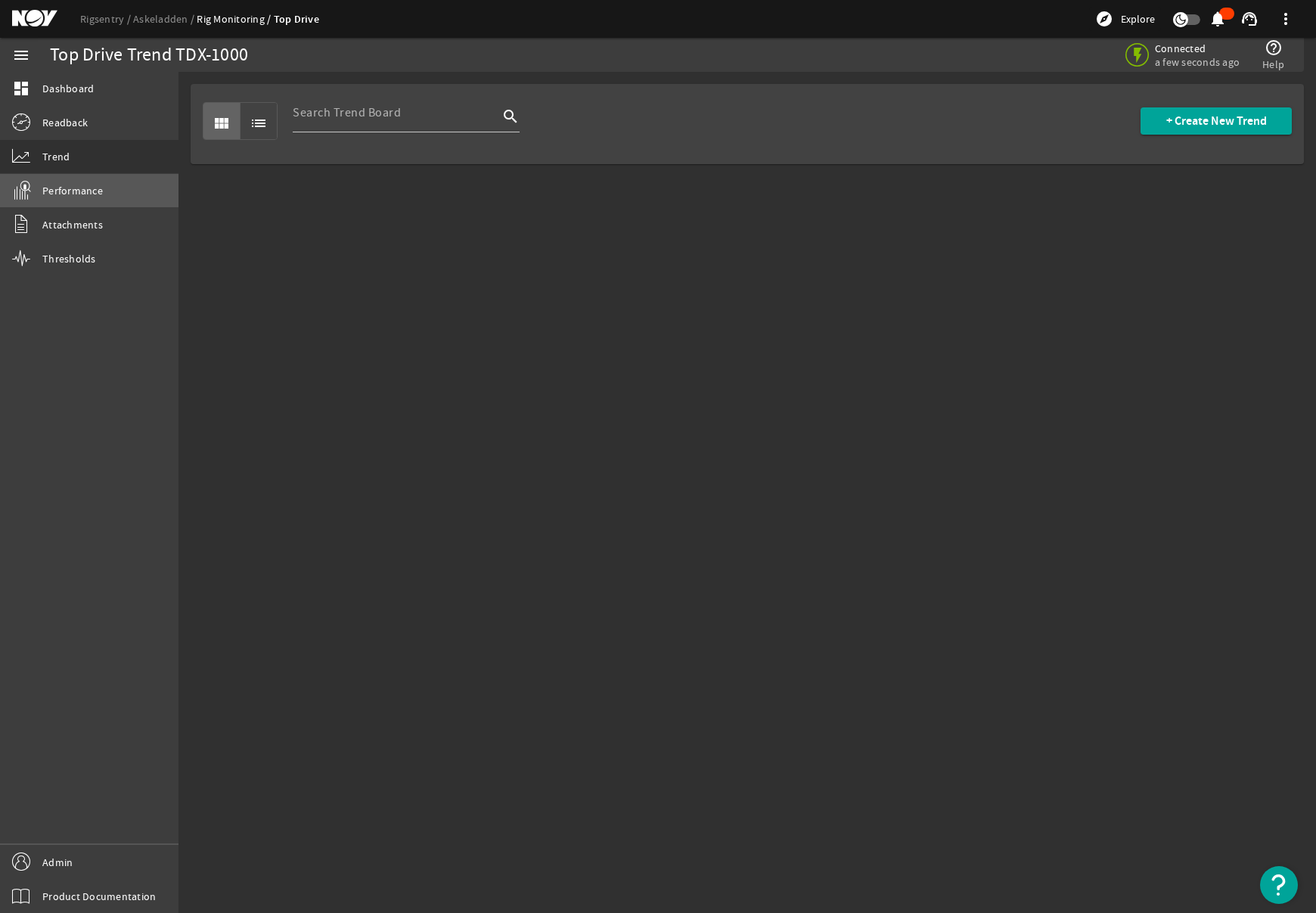
click at [71, 204] on link "Performance" at bounding box center [89, 191] width 178 height 33
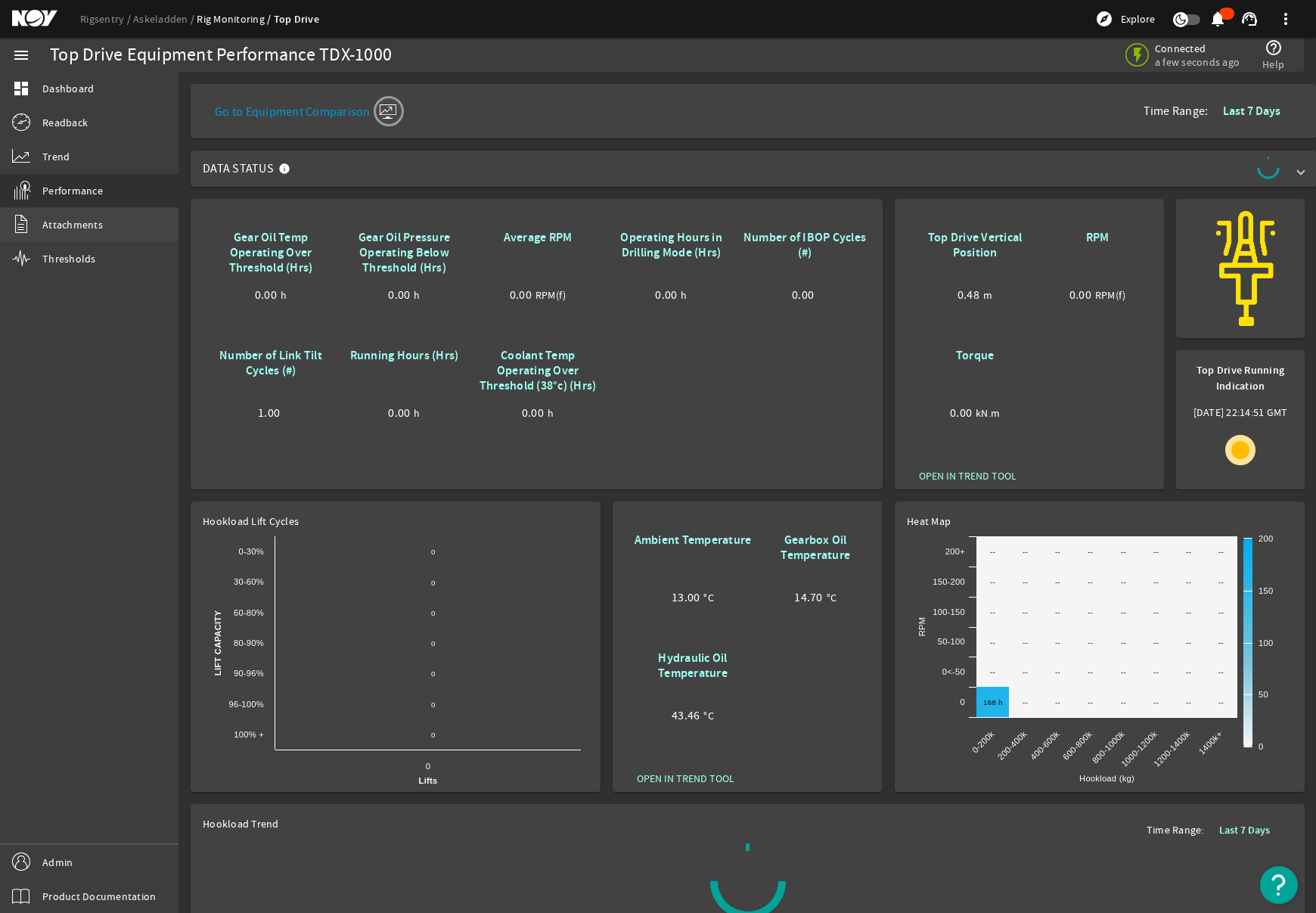
click at [69, 235] on link "Attachments" at bounding box center [89, 225] width 178 height 33
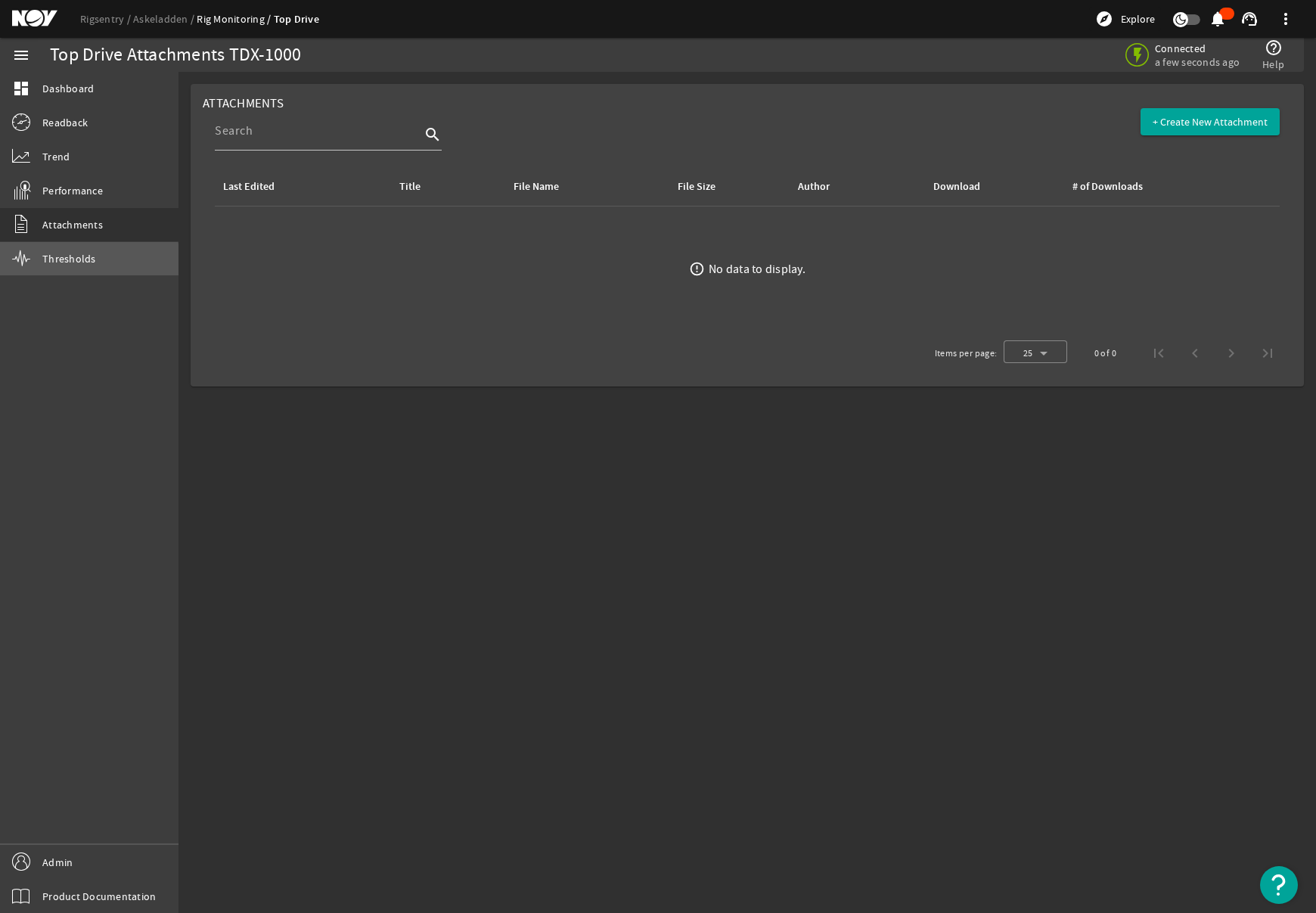
click at [68, 266] on link "Thresholds" at bounding box center [89, 259] width 178 height 33
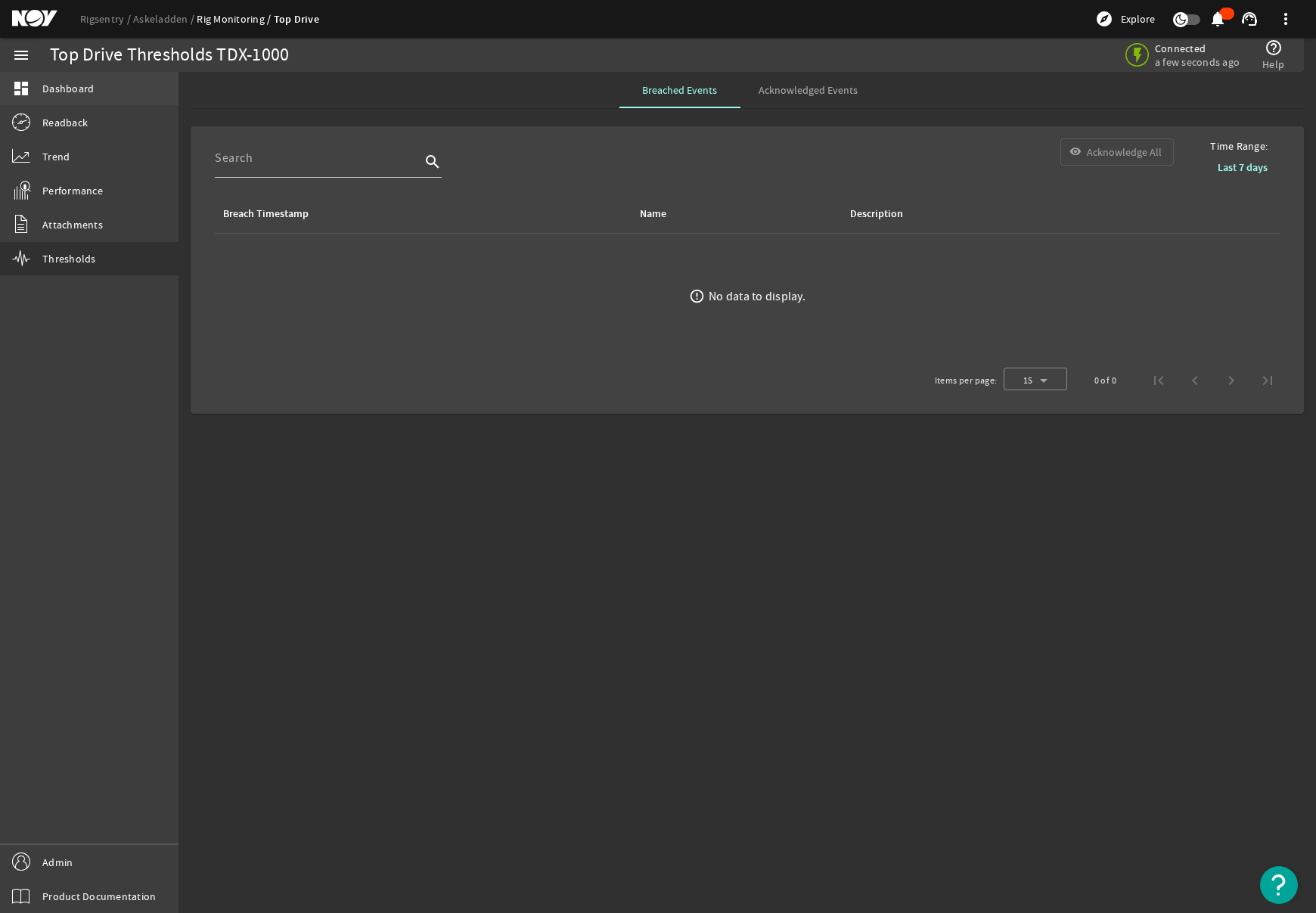
click at [47, 90] on span "Dashboard" at bounding box center [68, 88] width 51 height 15
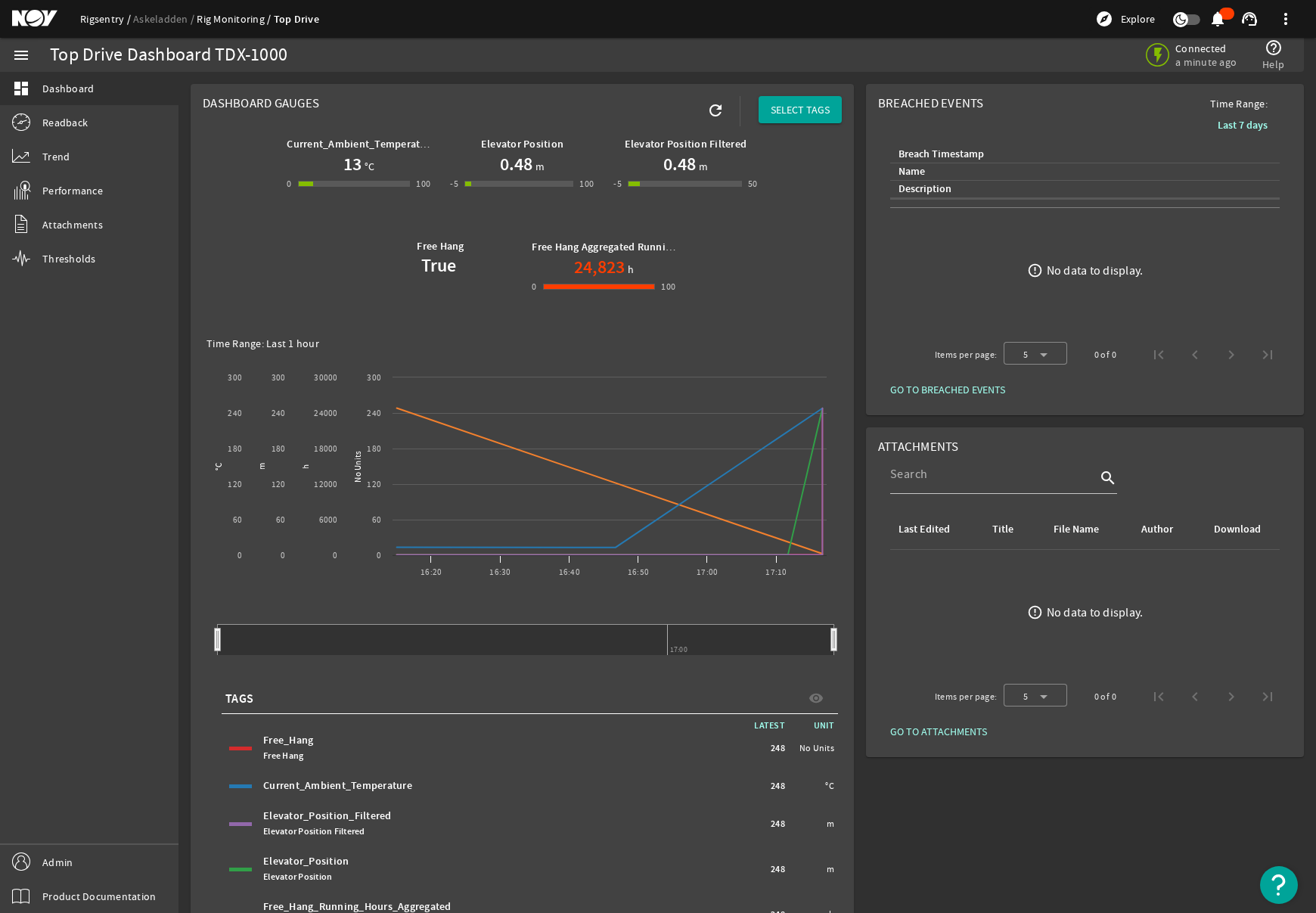
click at [106, 19] on link "Rigsentry" at bounding box center [106, 18] width 53 height 13
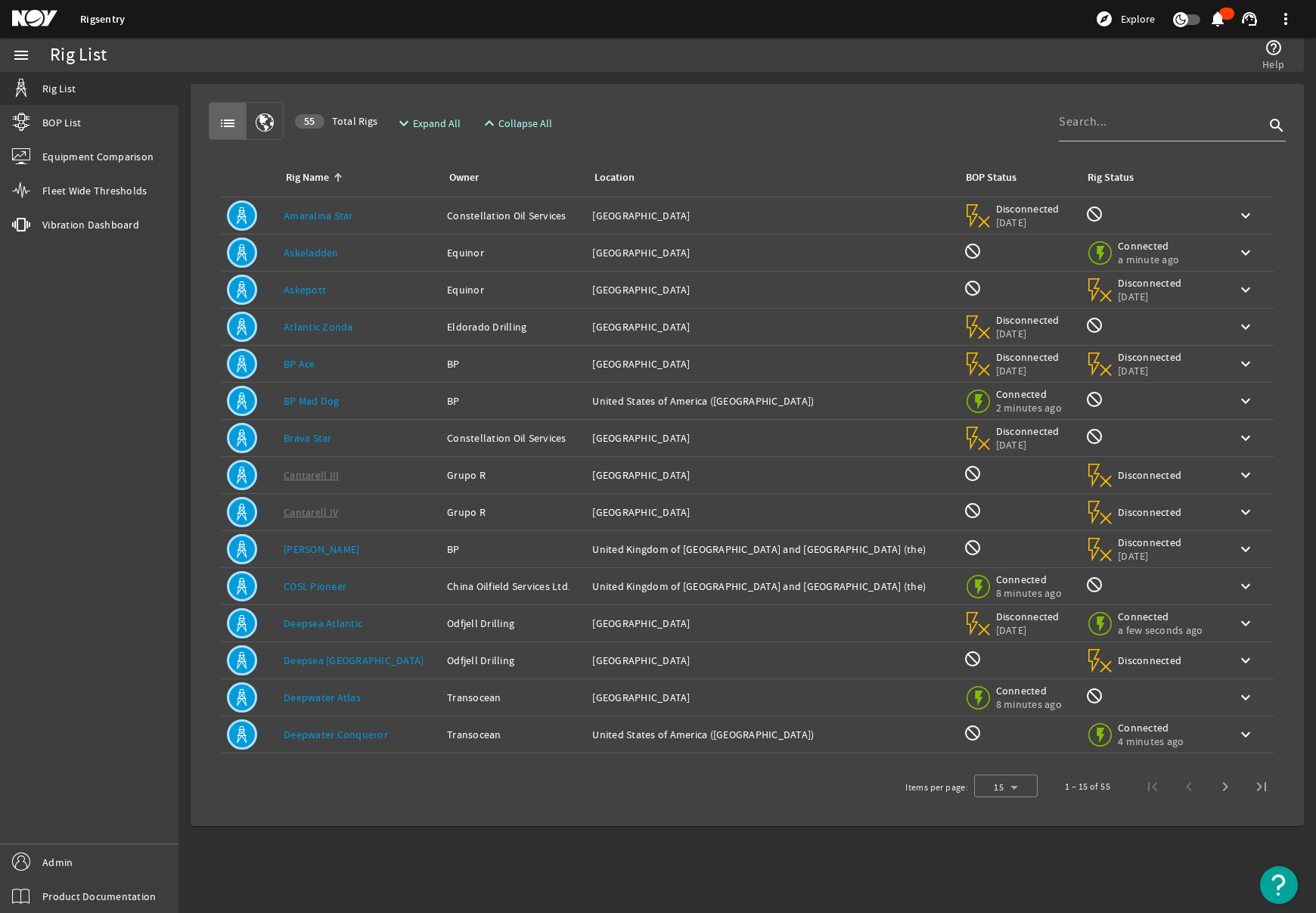
click at [305, 293] on link "Askepott" at bounding box center [305, 289] width 43 height 13
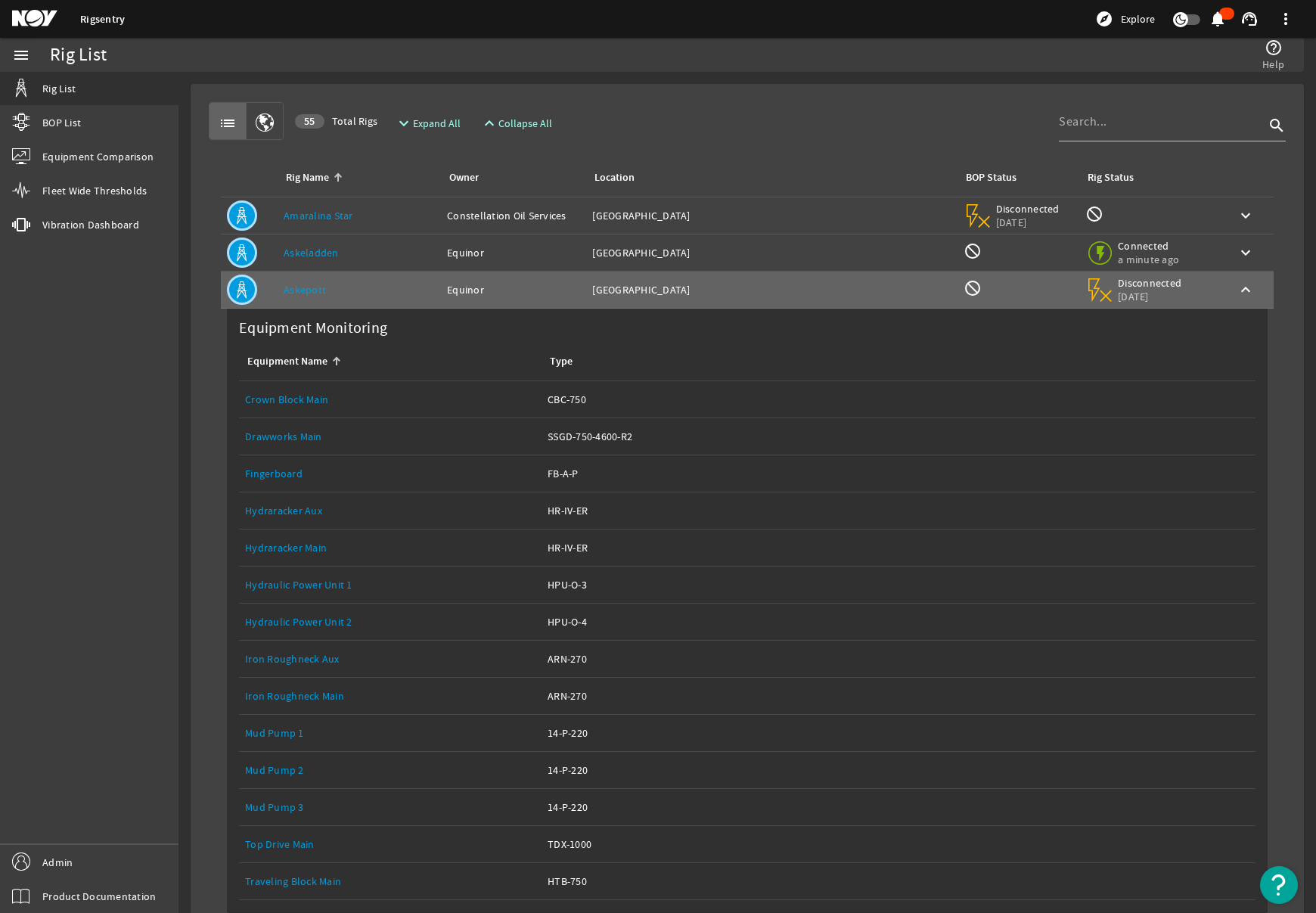
click at [285, 393] on link "Crown Block Main" at bounding box center [287, 399] width 84 height 13
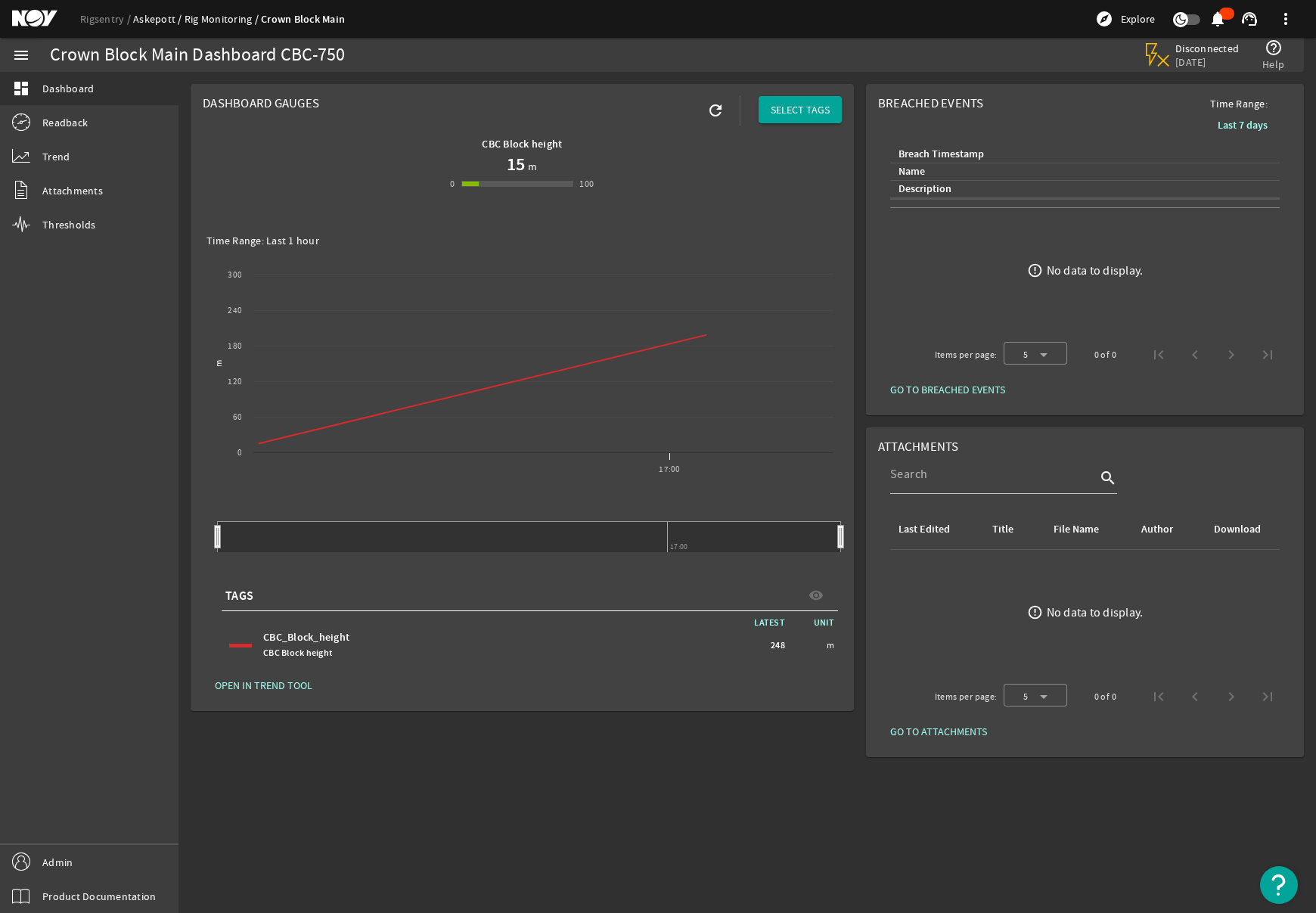
click at [158, 24] on link "Askepott" at bounding box center [158, 18] width 51 height 13
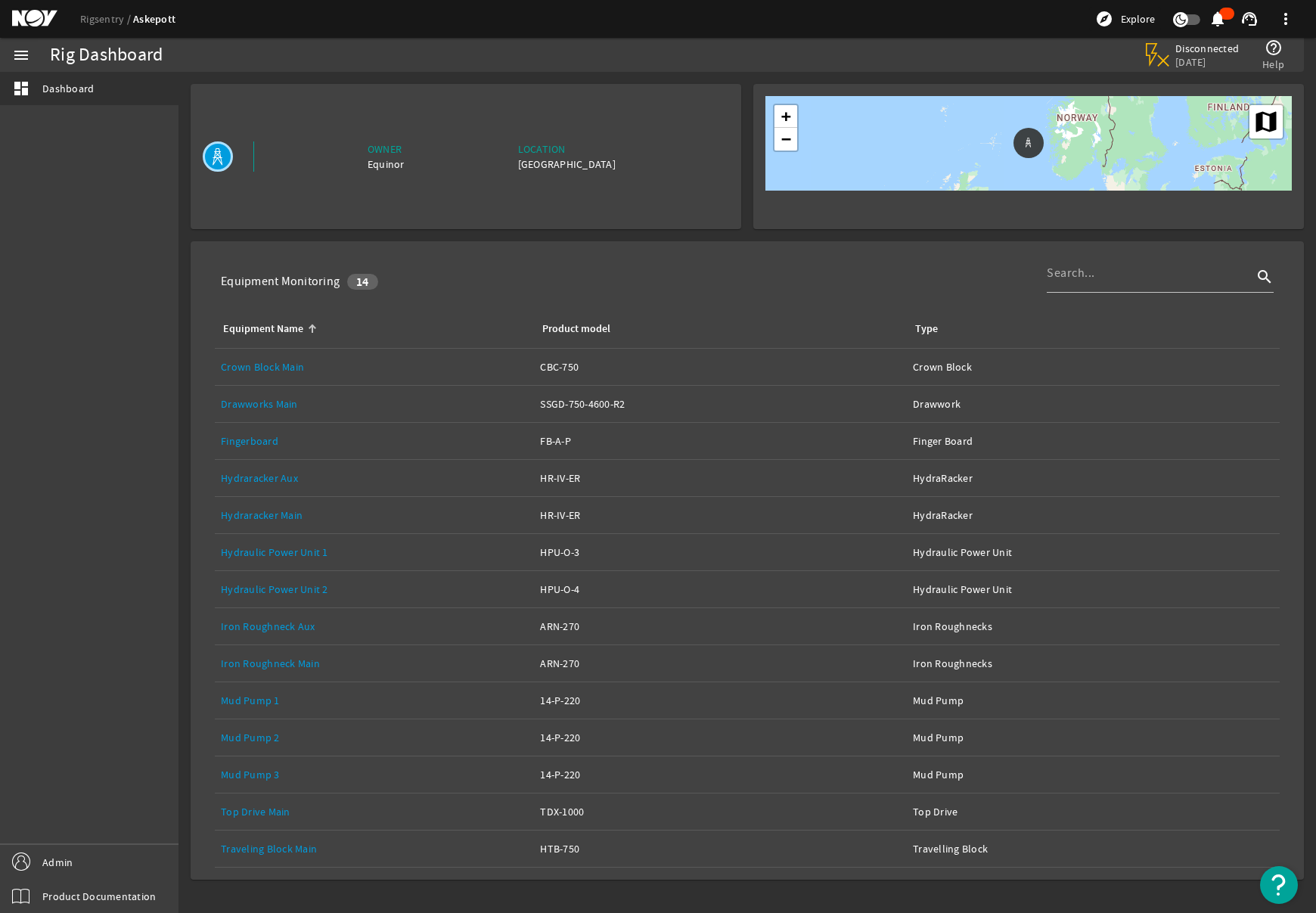
click at [256, 810] on link "Top Drive Main" at bounding box center [255, 811] width 69 height 13
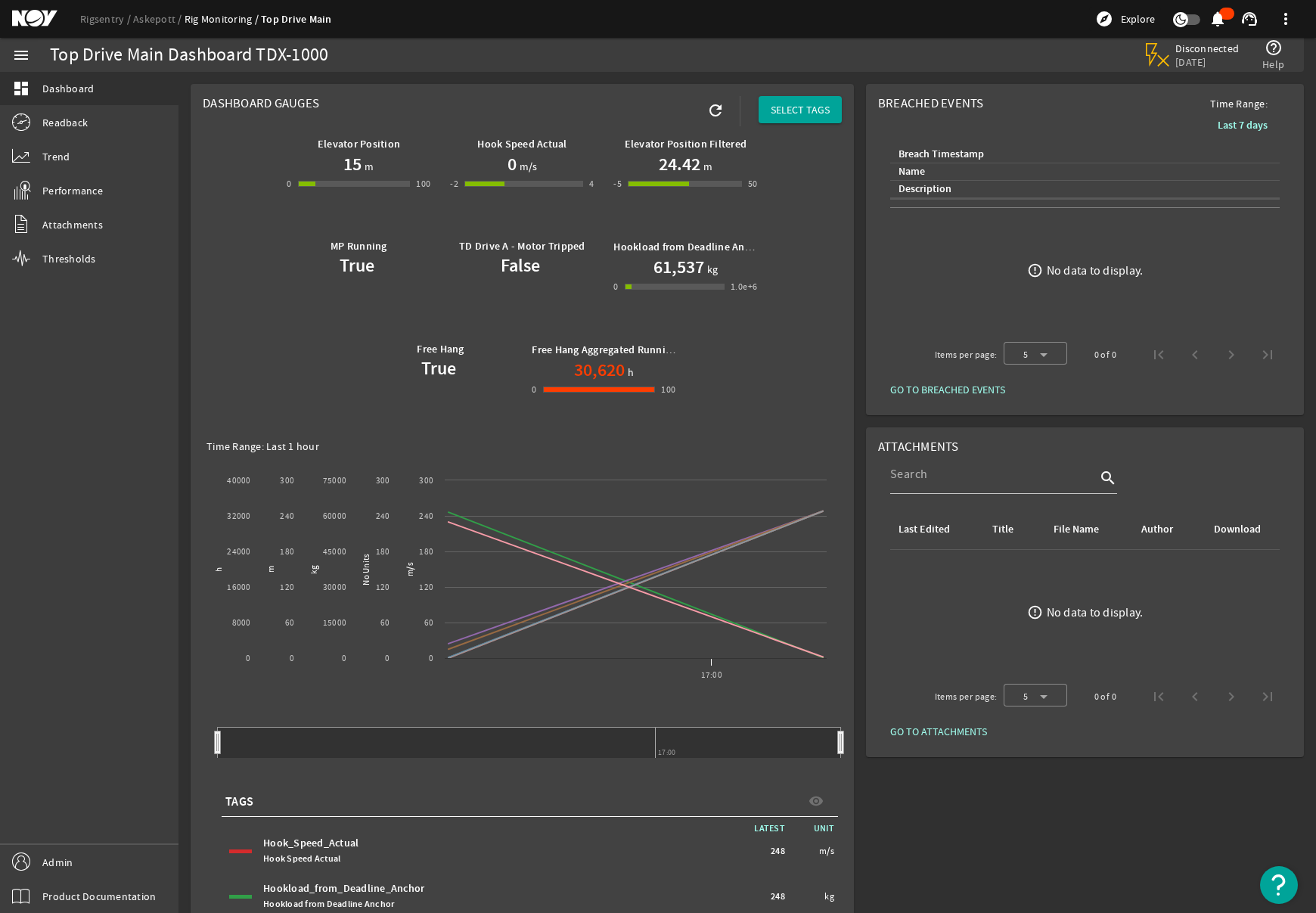
click at [32, 22] on mat-icon at bounding box center [46, 18] width 68 height 18
